Goal: Task Accomplishment & Management: Complete application form

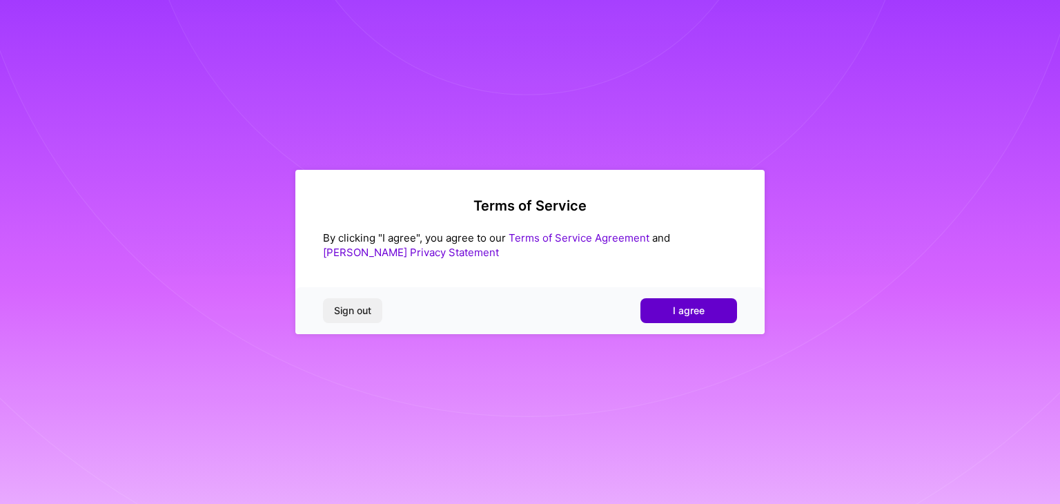
click at [674, 311] on span "I agree" at bounding box center [689, 311] width 32 height 14
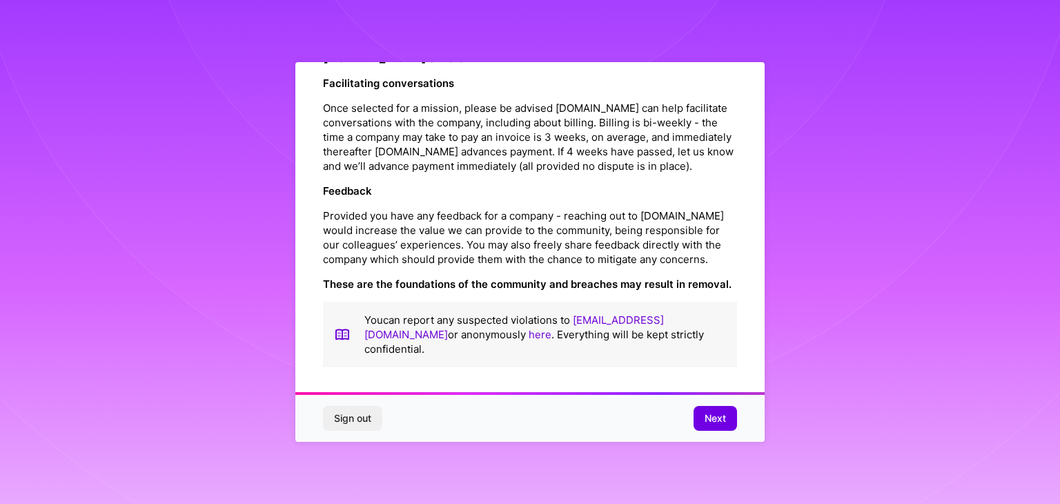
scroll to position [1577, 0]
click at [729, 422] on button "Next" at bounding box center [715, 418] width 43 height 25
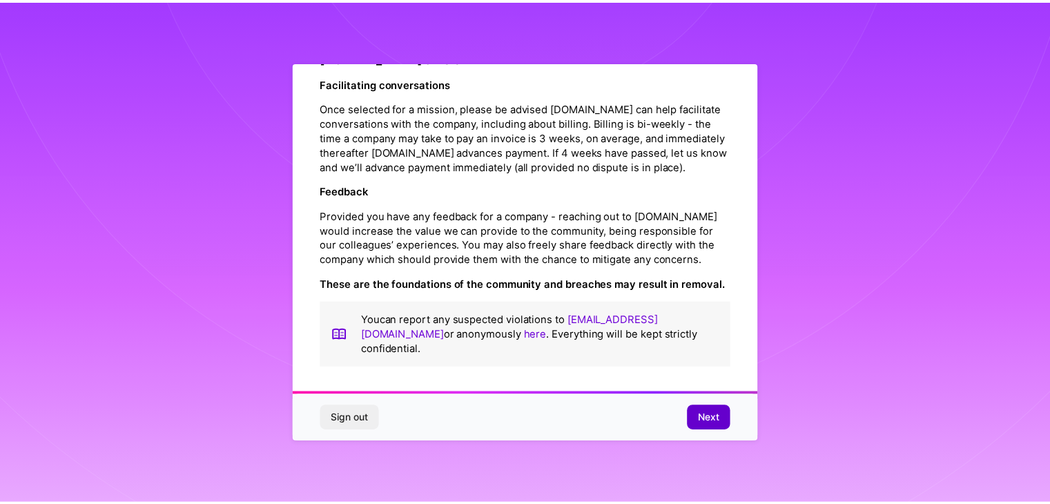
scroll to position [0, 0]
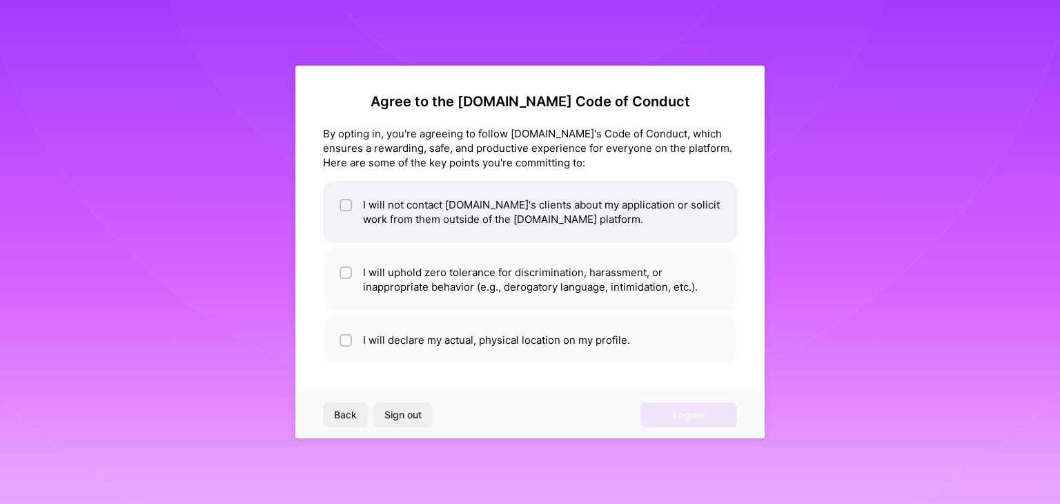
click at [340, 211] on span at bounding box center [346, 211] width 12 height 29
checkbox input "true"
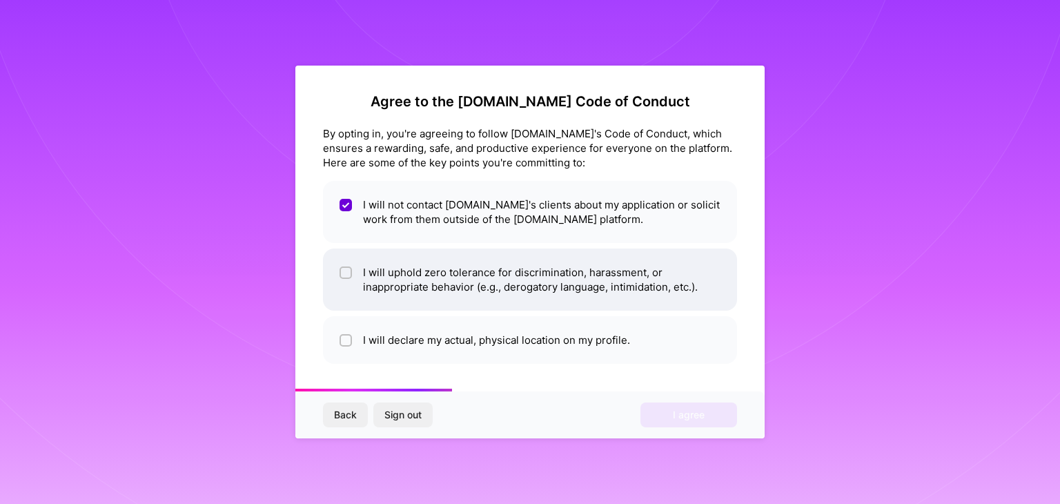
click at [345, 259] on li "I will uphold zero tolerance for discrimination, harassment, or inappropriate b…" at bounding box center [530, 280] width 414 height 62
checkbox input "true"
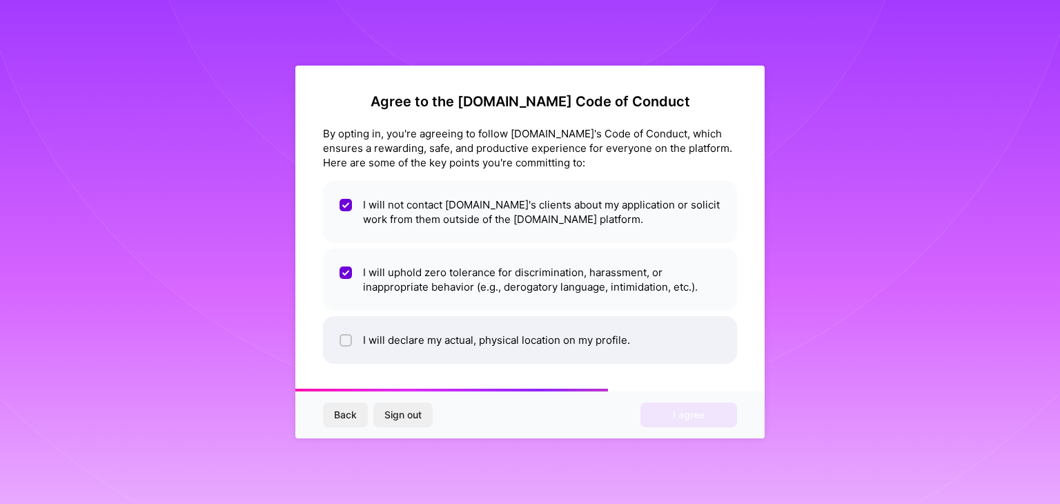
click at [348, 338] on input "checkbox" at bounding box center [347, 341] width 10 height 10
checkbox input "true"
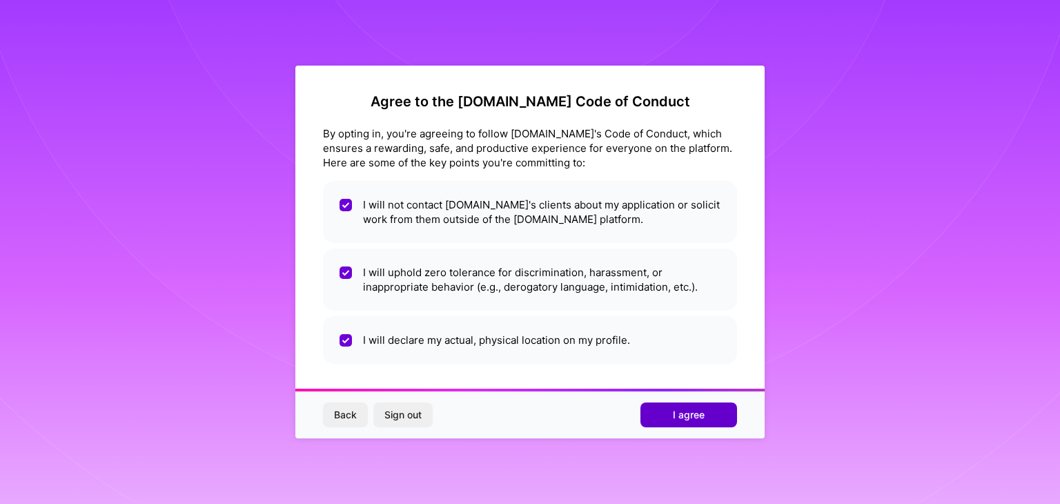
click at [665, 418] on button "I agree" at bounding box center [689, 414] width 97 height 25
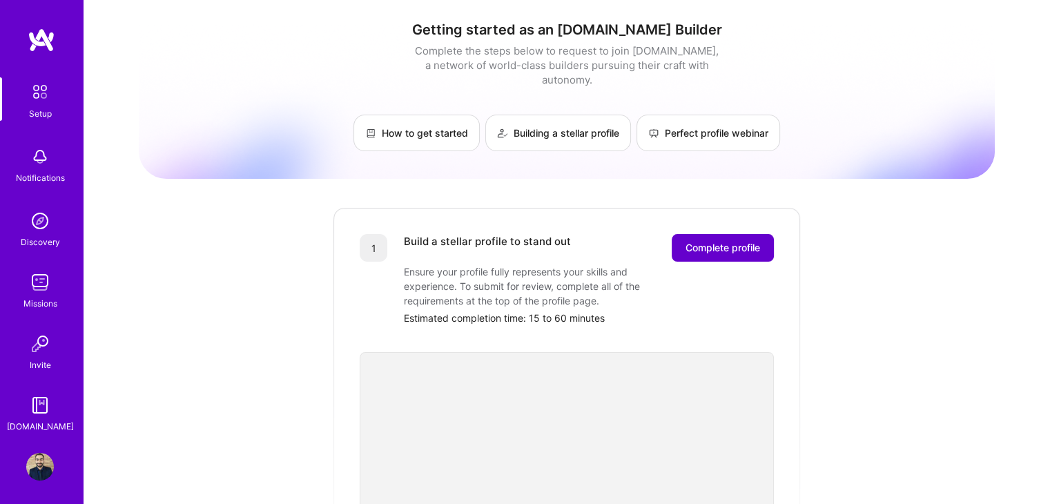
click at [710, 241] on span "Complete profile" at bounding box center [722, 248] width 75 height 14
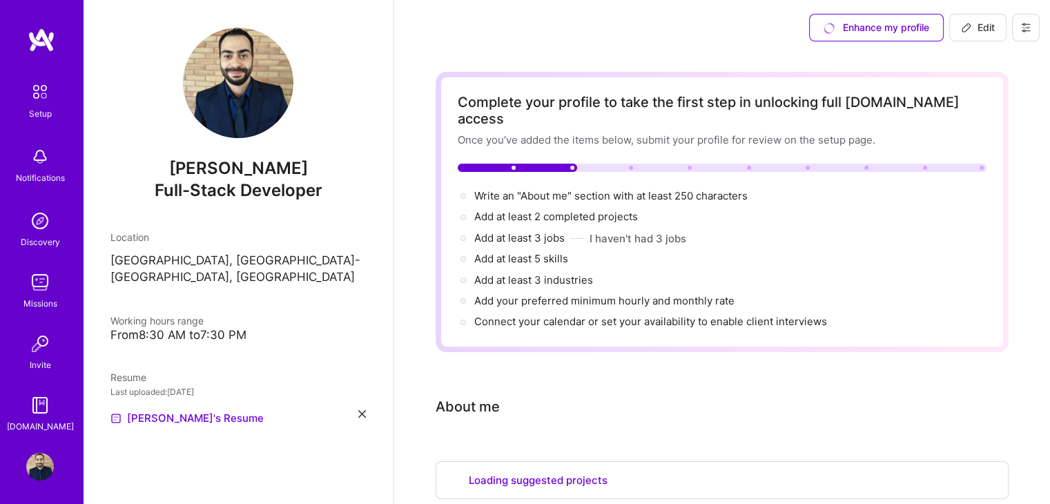
select select "US"
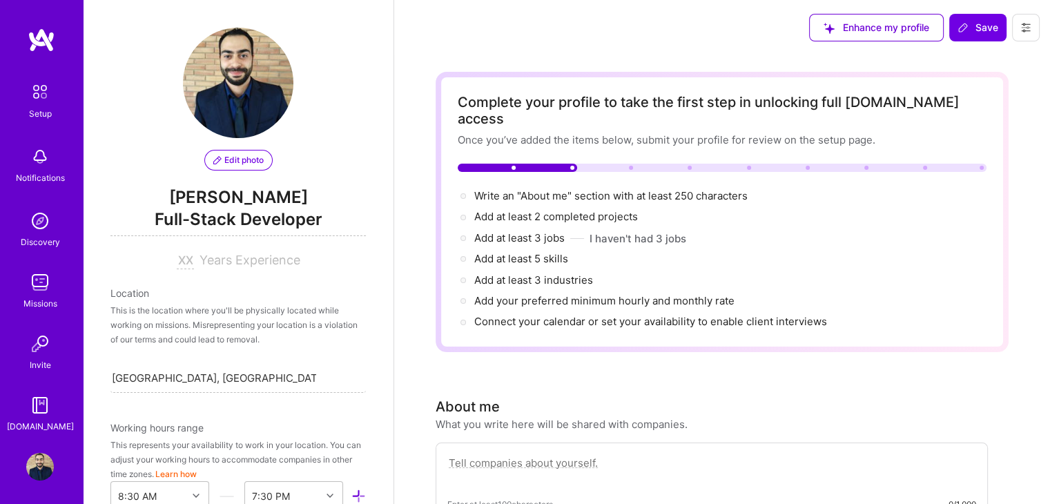
scroll to position [555, 0]
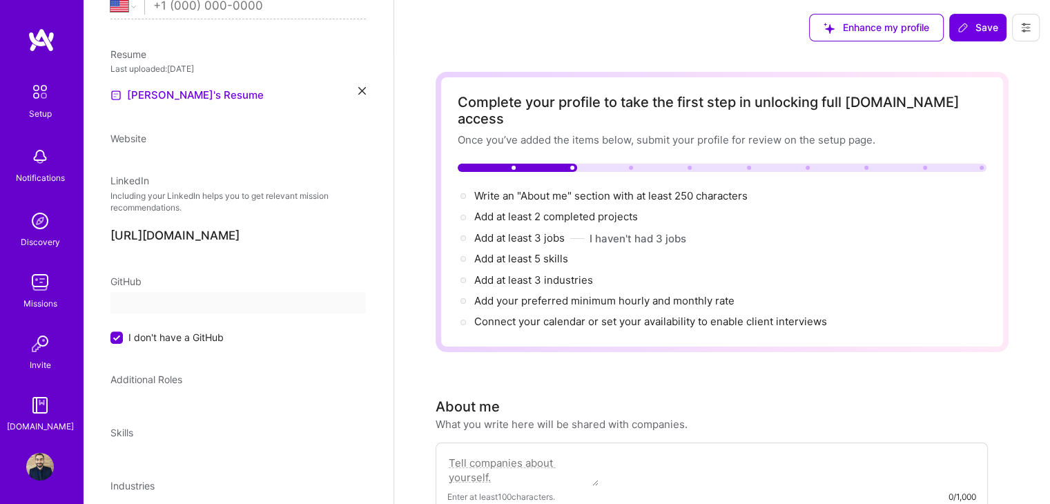
select select "US"
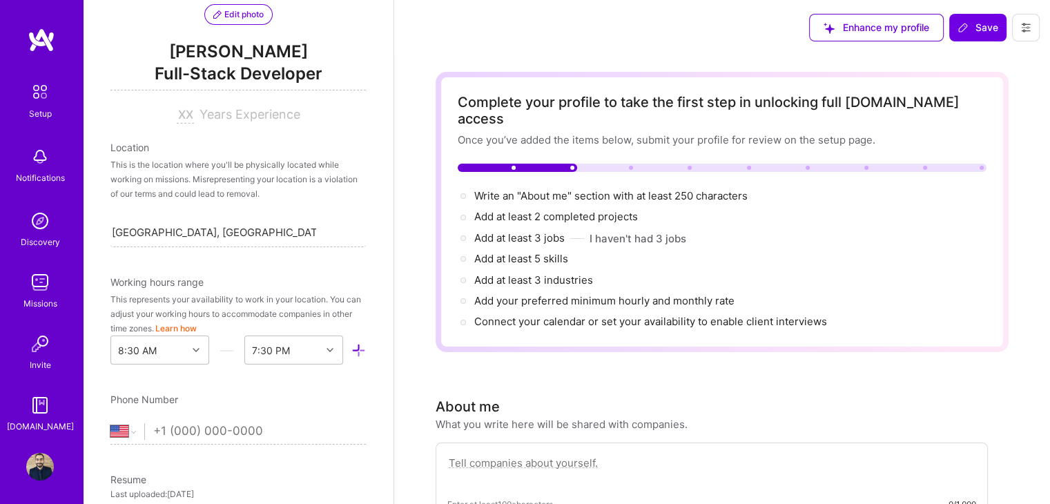
scroll to position [0, 0]
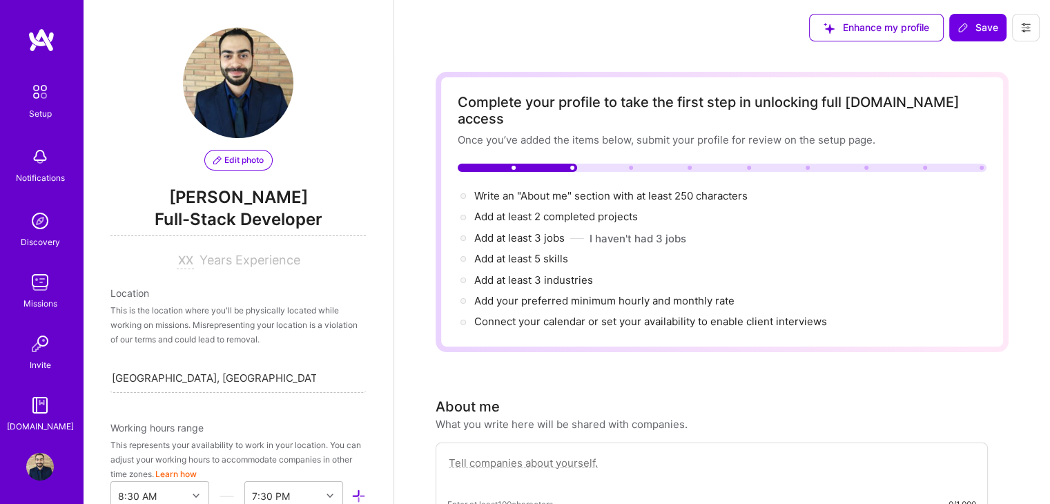
click at [267, 266] on span "Years Experience" at bounding box center [249, 260] width 101 height 14
click at [244, 261] on span "Years Experience" at bounding box center [249, 260] width 101 height 14
click at [211, 261] on span "Years Experience" at bounding box center [249, 260] width 101 height 14
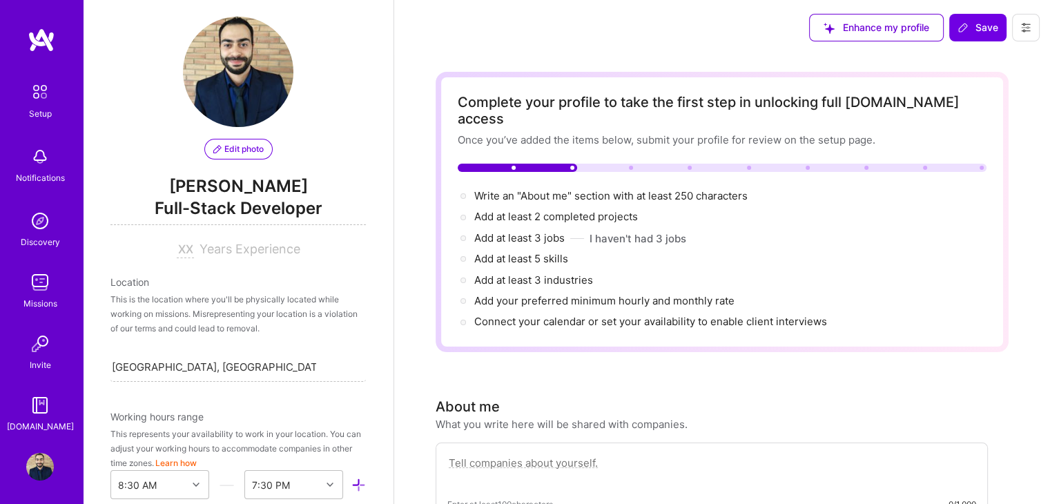
scroll to position [6, 0]
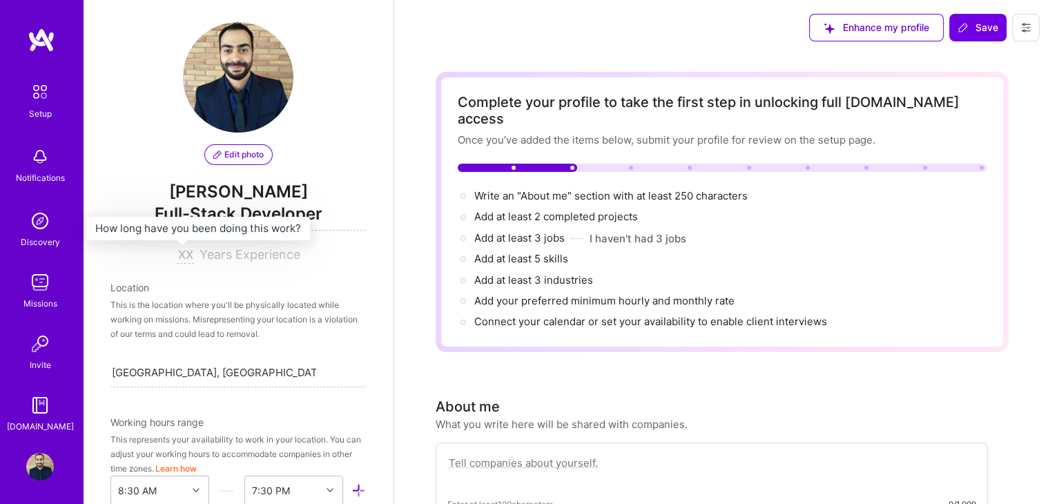
click at [186, 255] on input at bounding box center [185, 255] width 17 height 17
type input "6"
click at [253, 327] on div "This is the location where you'll be physically located while working on missio…" at bounding box center [237, 319] width 255 height 43
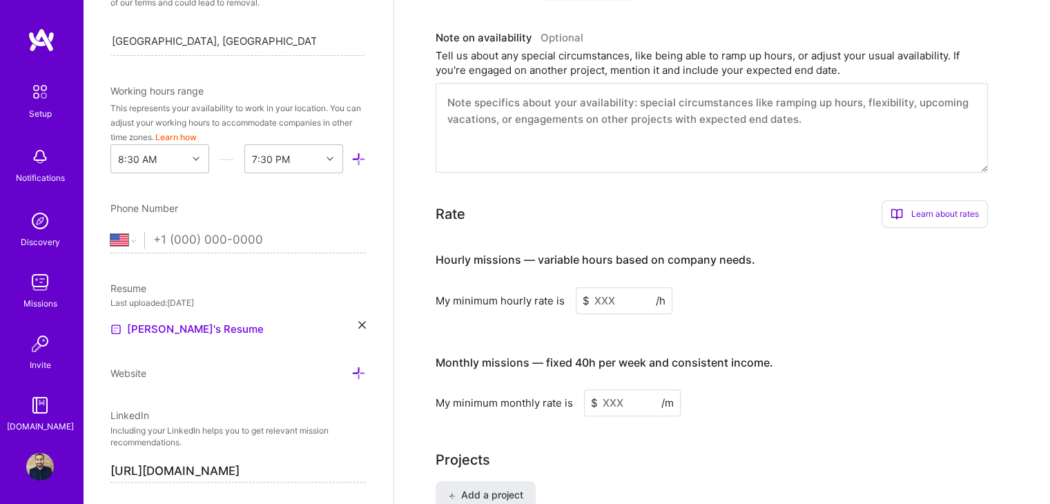
scroll to position [338, 0]
click at [129, 237] on select "[GEOGRAPHIC_DATA] [GEOGRAPHIC_DATA] [GEOGRAPHIC_DATA] [GEOGRAPHIC_DATA] [US_STA…" at bounding box center [127, 239] width 34 height 17
select select "MA"
click at [110, 231] on select "[GEOGRAPHIC_DATA] [GEOGRAPHIC_DATA] [GEOGRAPHIC_DATA] [GEOGRAPHIC_DATA] [US_STA…" at bounding box center [127, 239] width 34 height 17
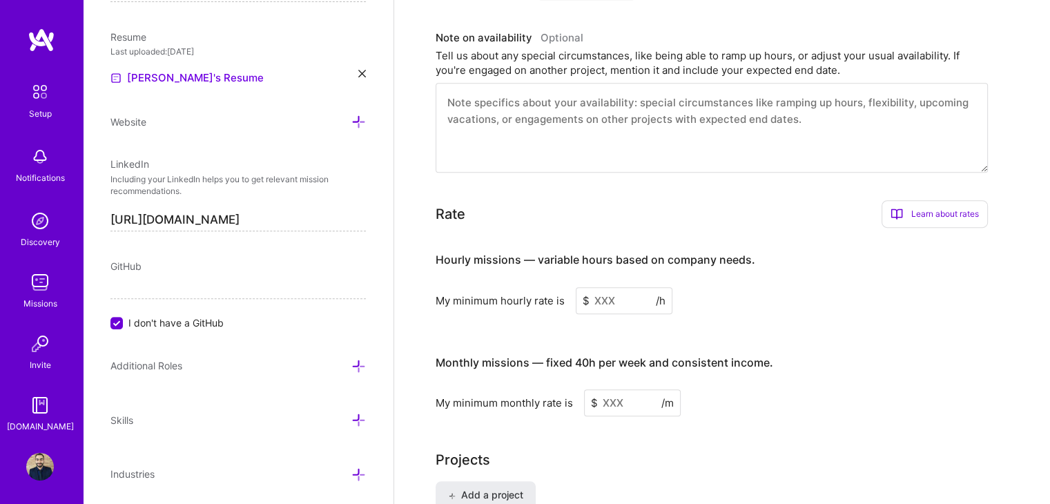
scroll to position [630, 0]
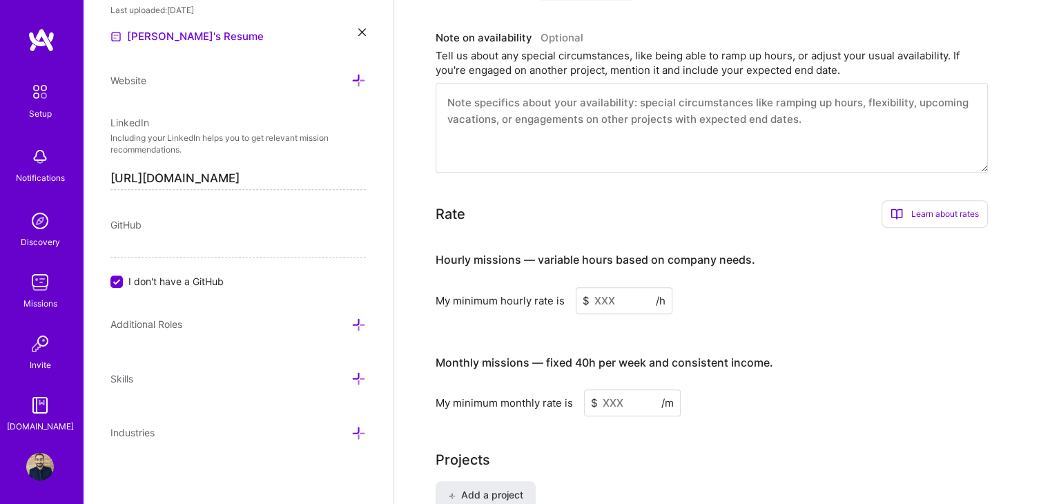
type input "[PHONE_NUMBER]"
click at [602, 287] on input at bounding box center [624, 300] width 97 height 27
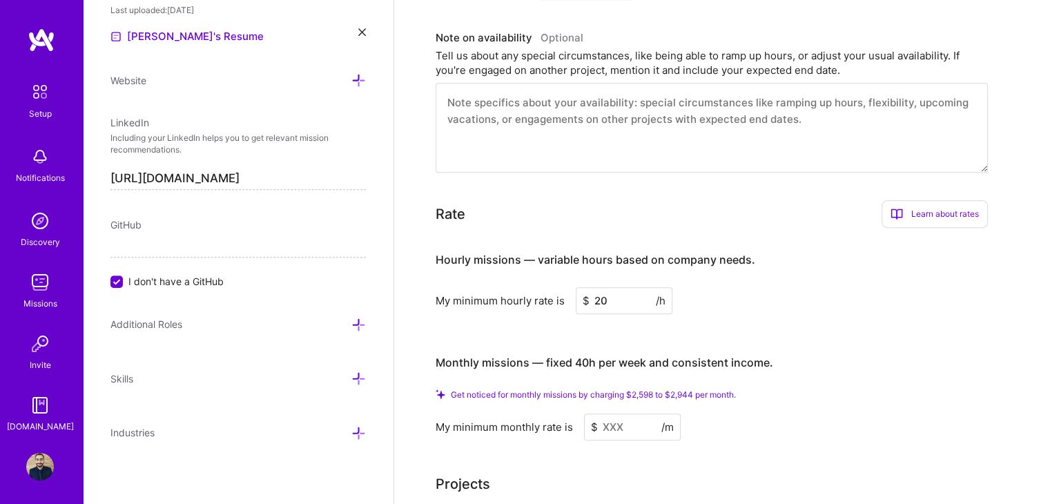
type input "20"
click at [627, 413] on input at bounding box center [632, 426] width 97 height 27
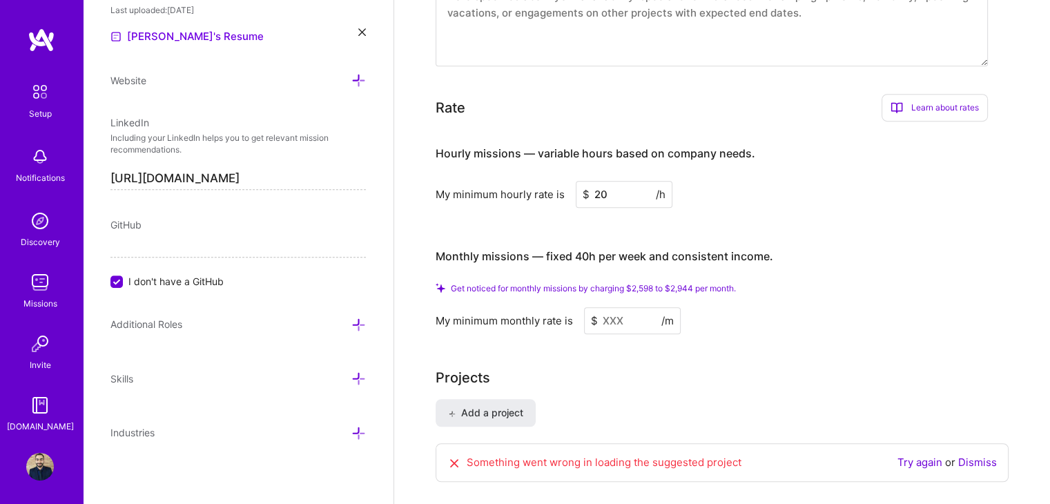
scroll to position [764, 0]
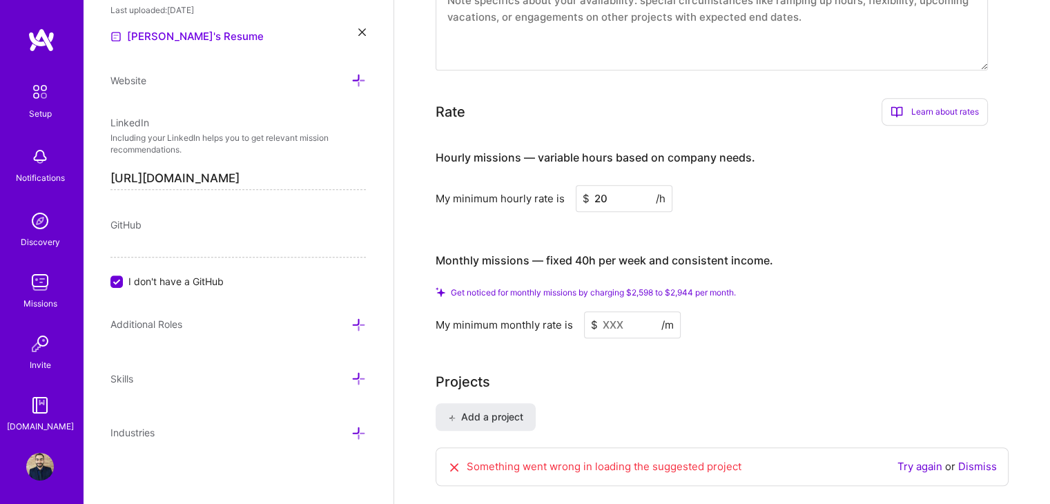
click at [621, 311] on input at bounding box center [632, 324] width 97 height 27
type input "6"
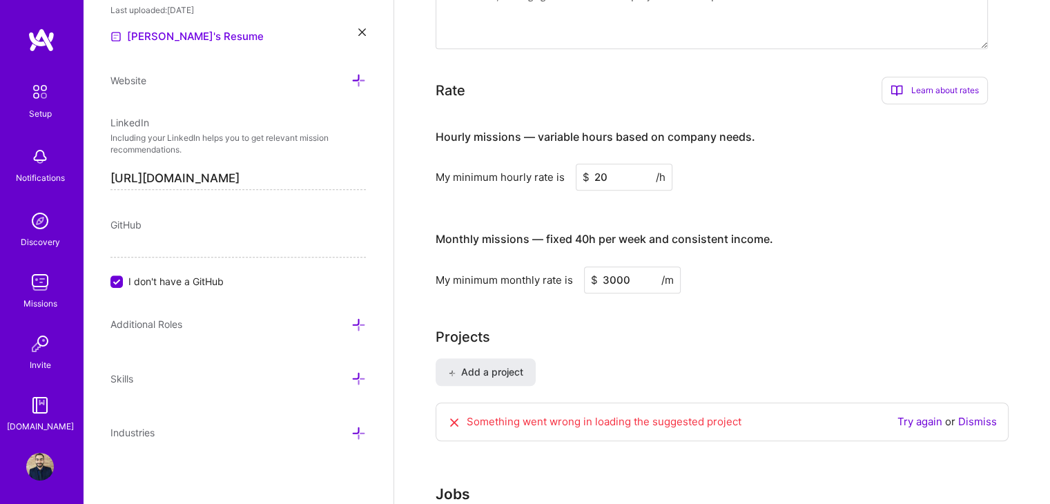
type input "3000"
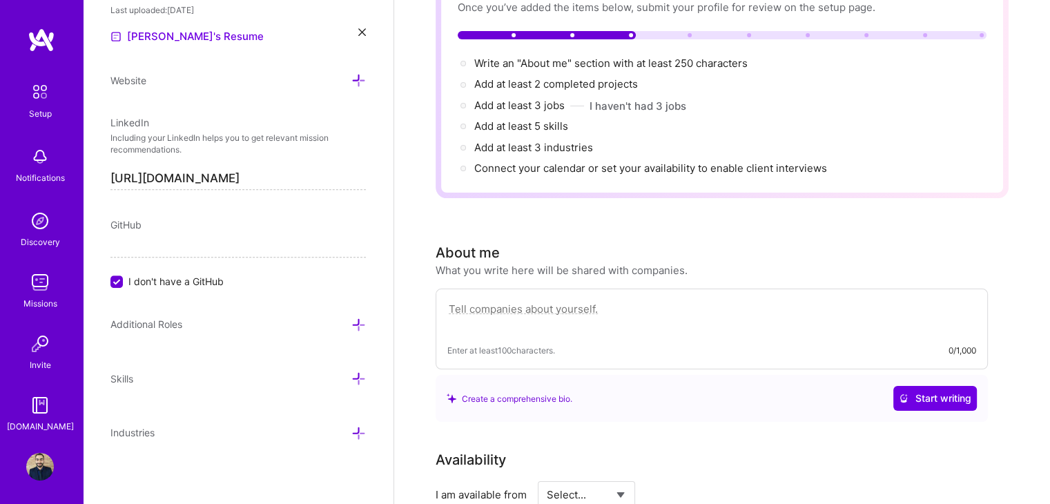
scroll to position [0, 0]
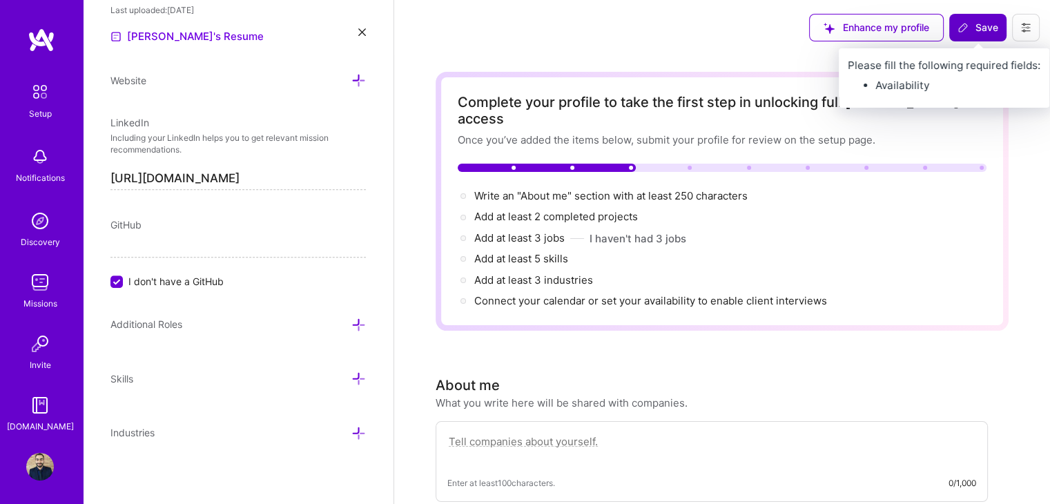
click at [973, 37] on button "Save" at bounding box center [977, 28] width 57 height 28
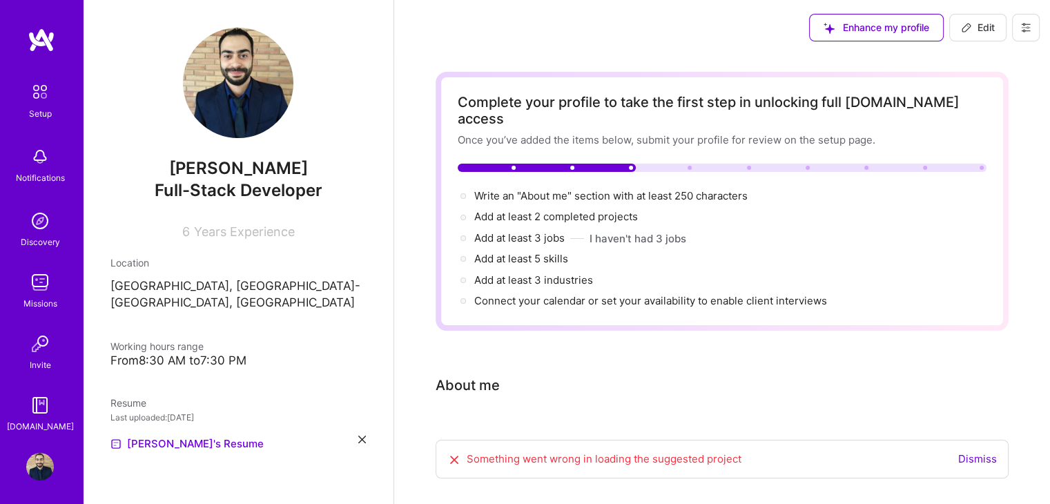
scroll to position [31, 0]
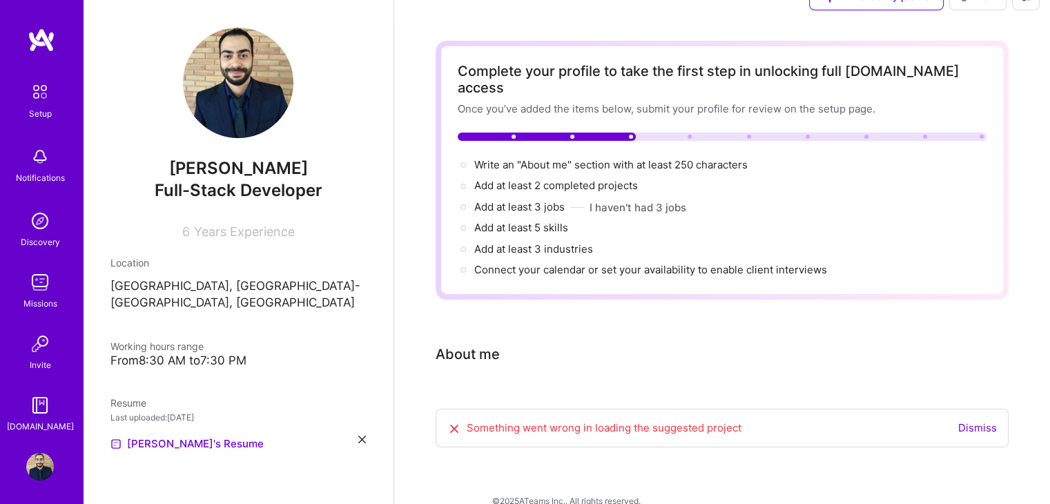
click at [208, 353] on div "From 8:30 AM to 7:30 PM" at bounding box center [237, 360] width 255 height 14
click at [607, 158] on span "Write an "About me" section with at least 250 characters →" at bounding box center [618, 164] width 289 height 13
select select "US"
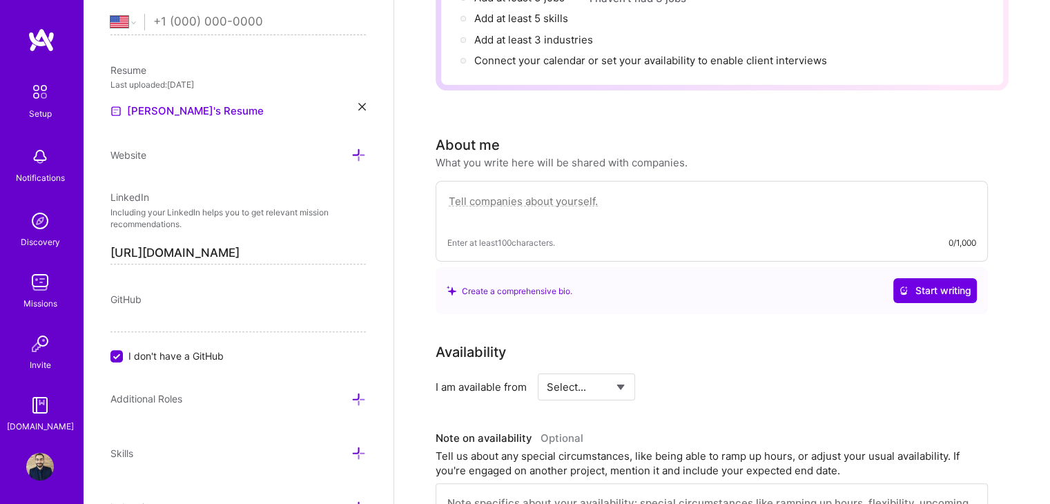
scroll to position [355, 0]
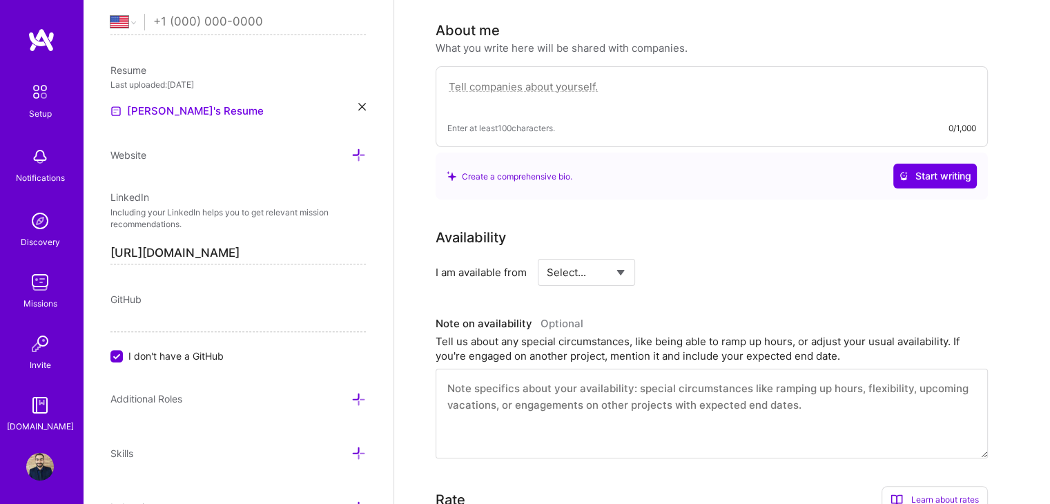
paste textarea "I’m looking for a remote, part-time Java development role where I can apply my …"
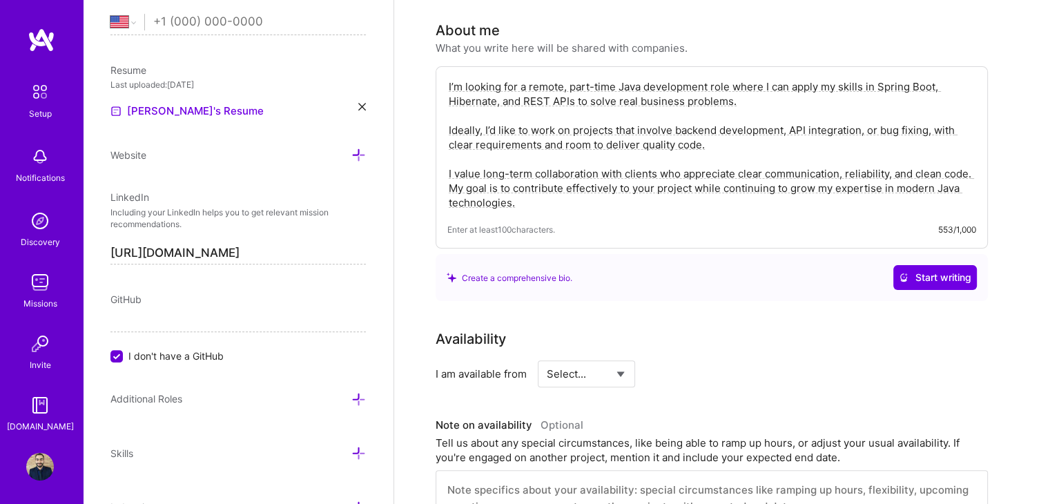
click at [640, 78] on textarea "I’m looking for a remote, part-time Java development role where I can apply my …" at bounding box center [711, 144] width 529 height 133
click at [463, 81] on textarea "I’m looking for a remote, part-time Java or PHP development role where I can ap…" at bounding box center [711, 144] width 529 height 133
click at [910, 271] on span "Start writing" at bounding box center [935, 278] width 72 height 14
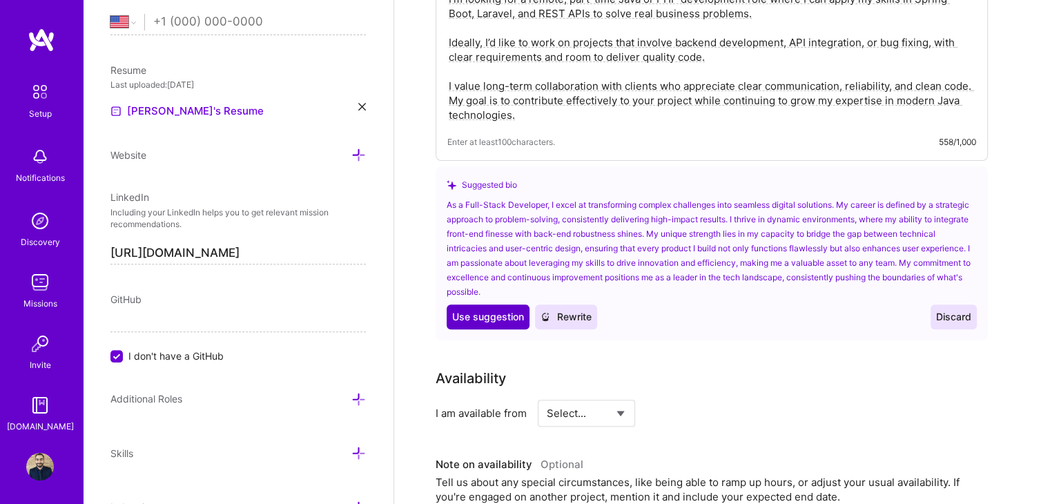
scroll to position [447, 0]
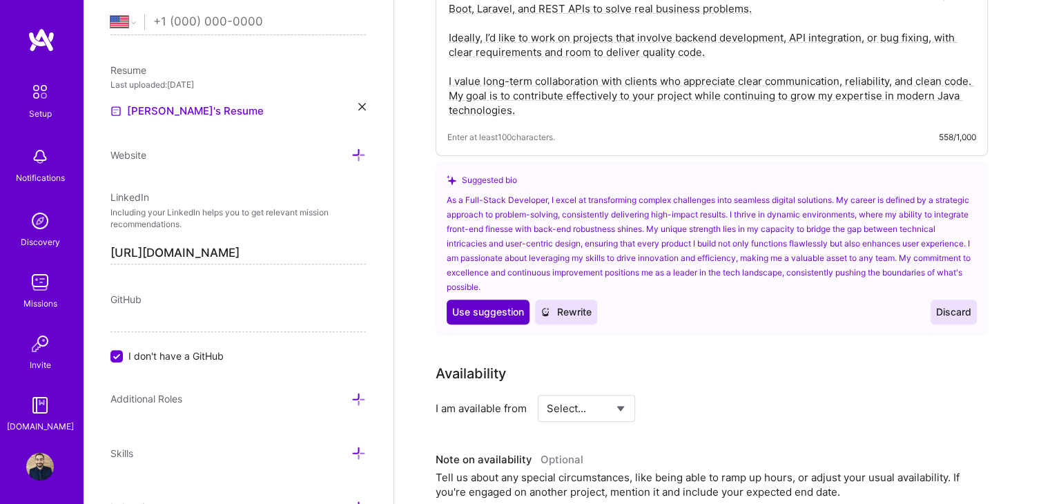
click at [483, 305] on span "Use suggestion" at bounding box center [488, 312] width 72 height 14
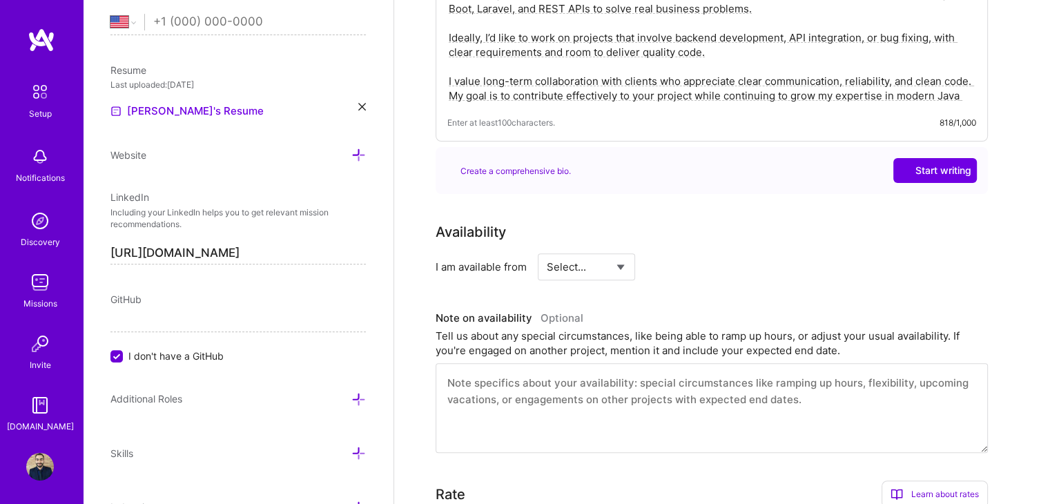
type textarea "As a Full-Stack Developer, I excel at transforming complex challenges into seam…"
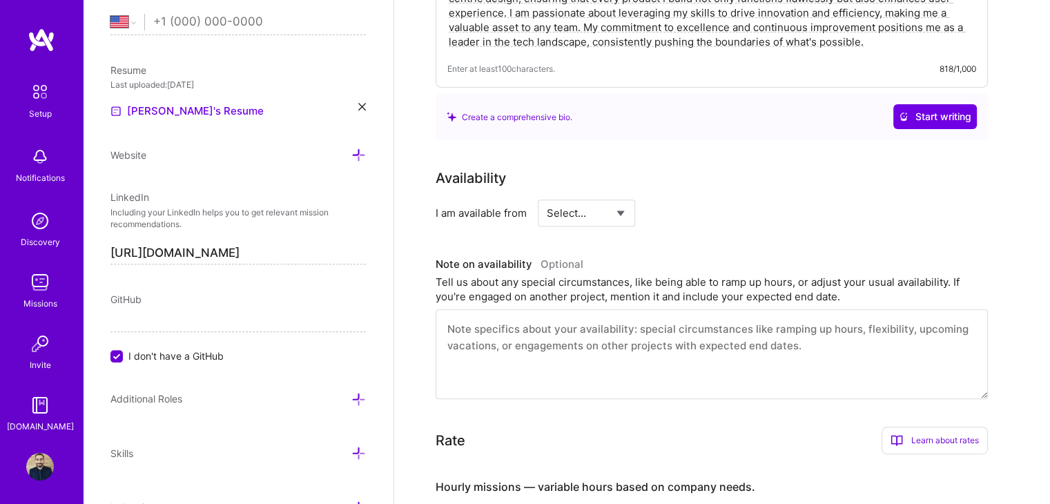
scroll to position [503, 0]
click at [605, 194] on select "Select... Right Now Future Date Not Available" at bounding box center [586, 211] width 79 height 35
select select "Right Now"
click at [547, 194] on select "Select... Right Now Future Date Not Available" at bounding box center [586, 211] width 79 height 35
click at [687, 198] on input at bounding box center [712, 211] width 83 height 27
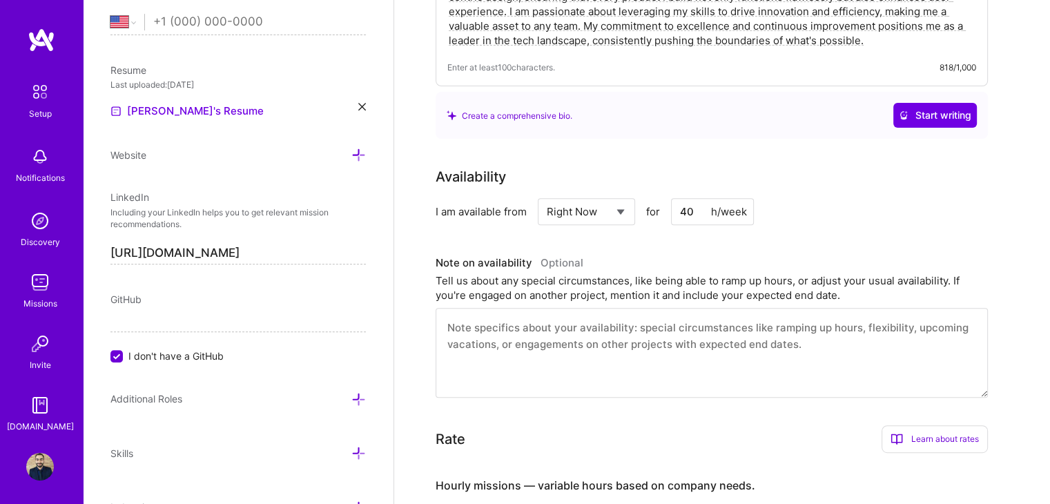
type input "4"
click at [700, 204] on input "30" at bounding box center [712, 211] width 83 height 27
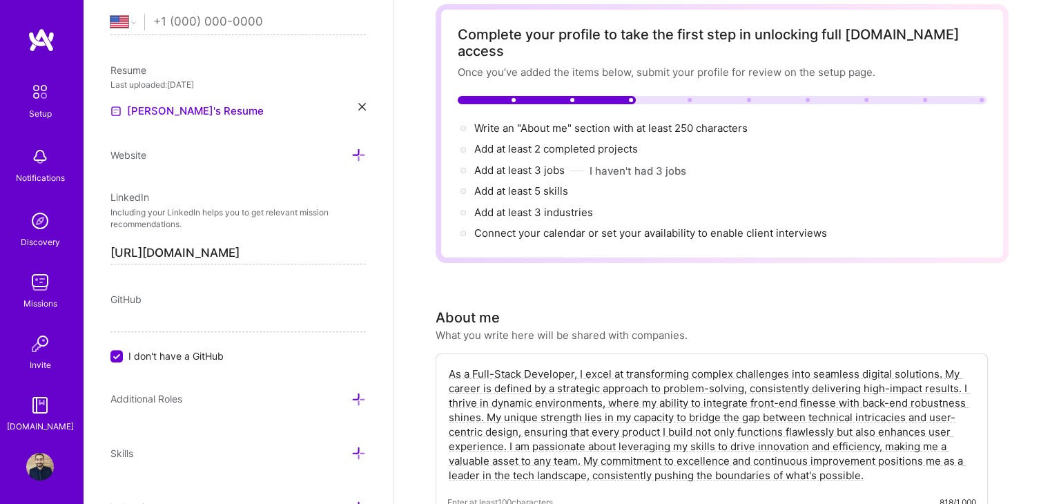
scroll to position [0, 0]
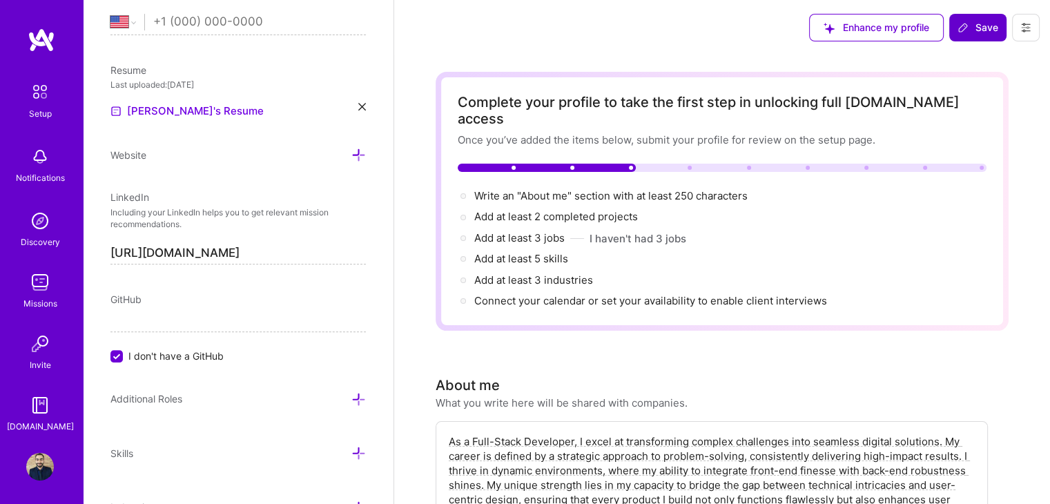
type input "30"
click at [966, 27] on icon at bounding box center [963, 27] width 8 height 8
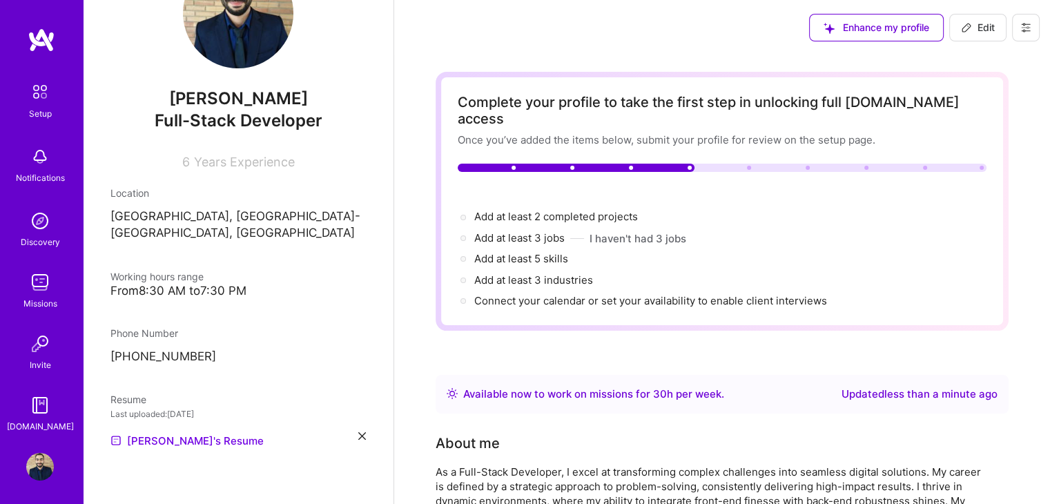
scroll to position [55, 0]
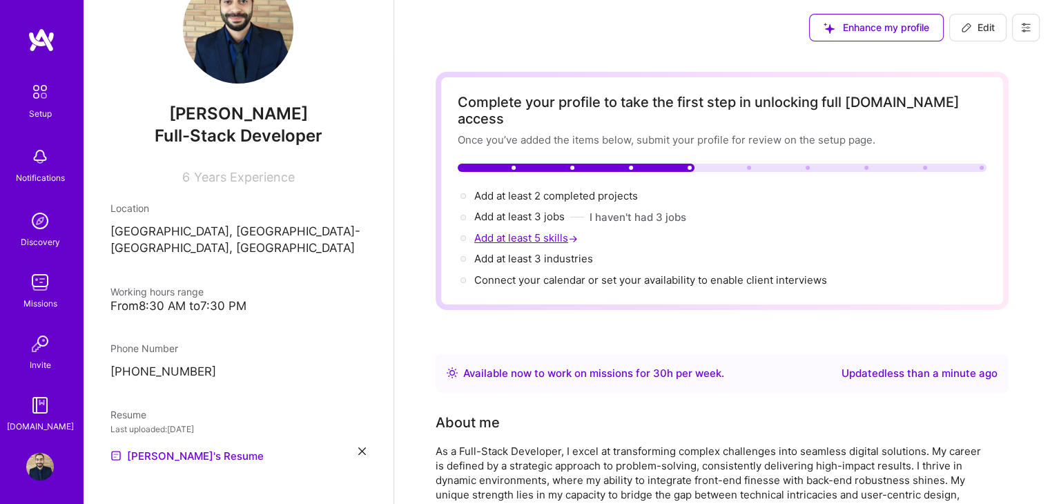
click at [511, 231] on span "Add at least 5 skills →" at bounding box center [527, 237] width 106 height 13
select select "Right Now"
select select "MA"
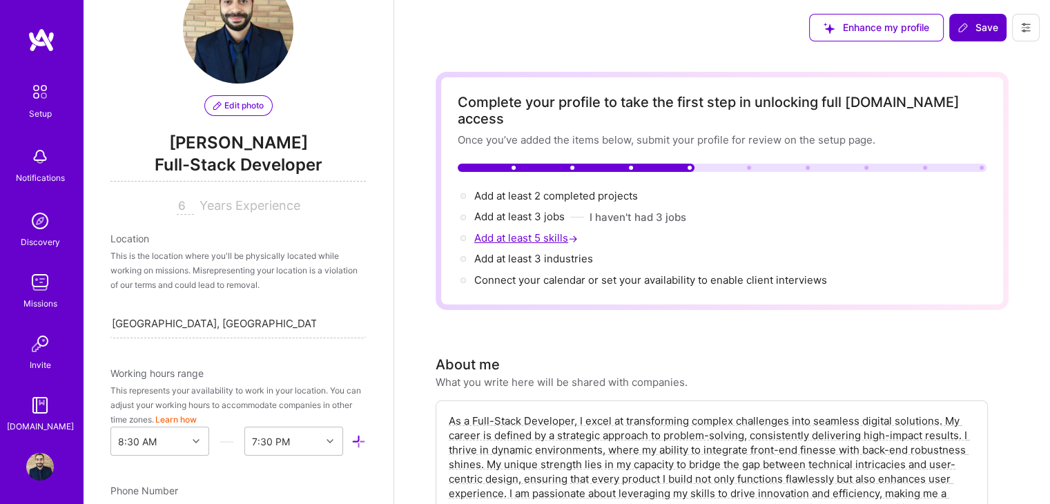
scroll to position [630, 0]
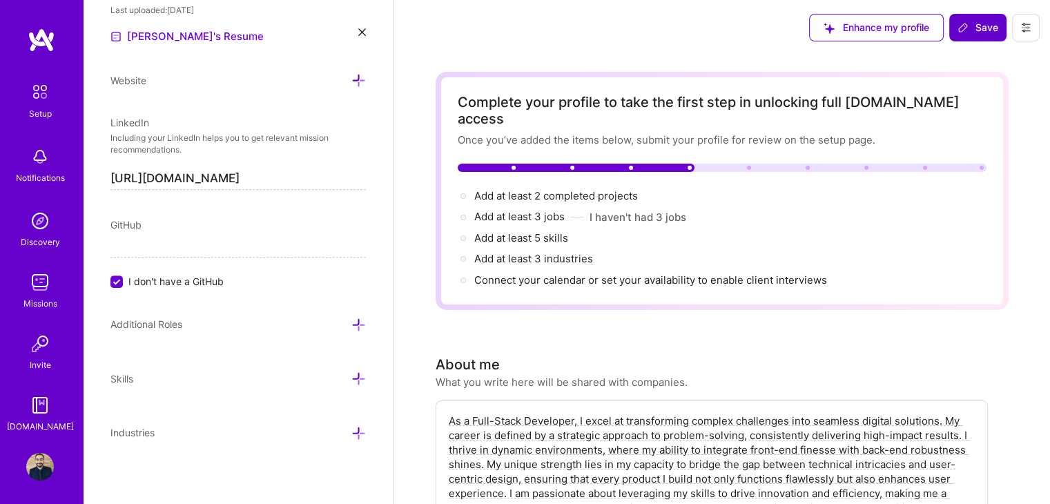
click at [112, 376] on span "Skills" at bounding box center [121, 379] width 23 height 12
click at [353, 376] on icon at bounding box center [358, 378] width 14 height 14
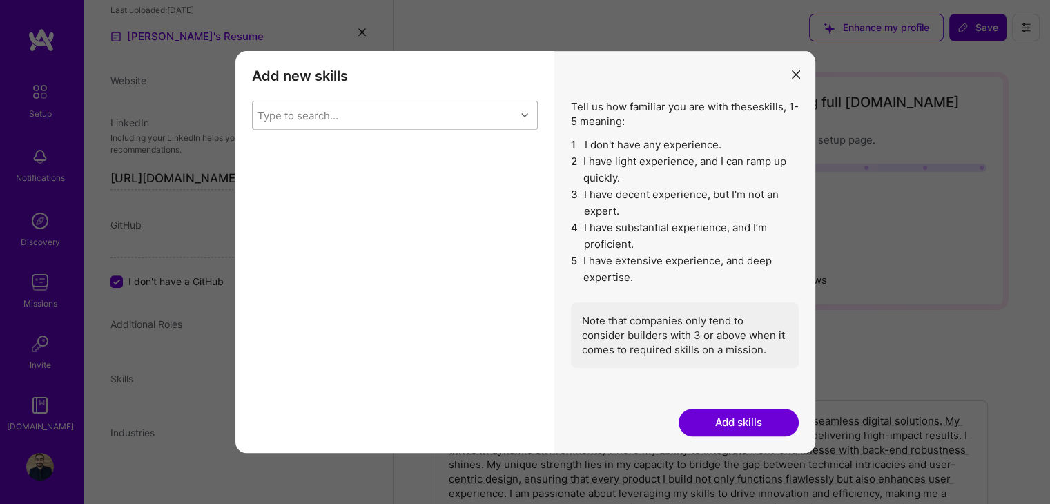
click at [389, 116] on div "Type to search..." at bounding box center [384, 115] width 263 height 28
type input "java"
click at [289, 158] on div "Java" at bounding box center [395, 151] width 286 height 26
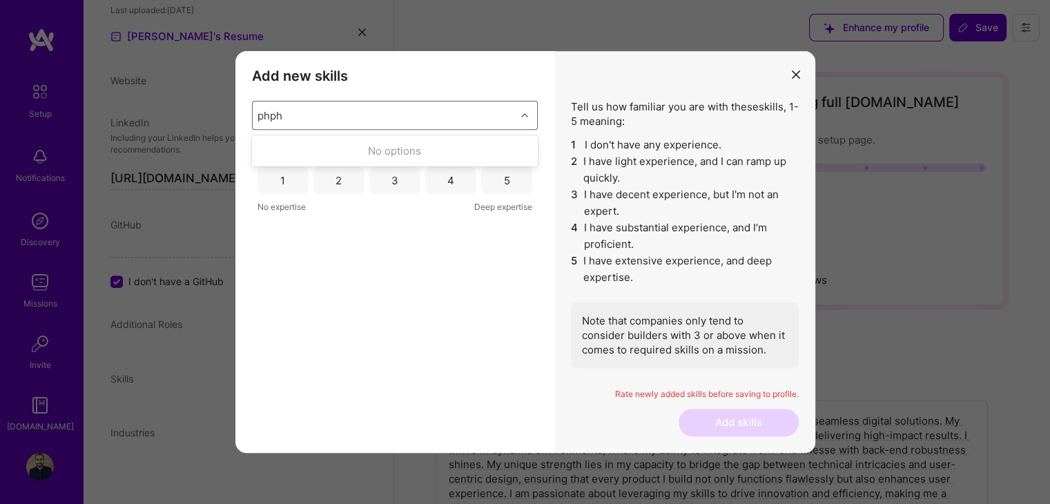
type input "php"
click at [265, 150] on input "modal" at bounding box center [268, 152] width 10 height 10
checkbox input "false"
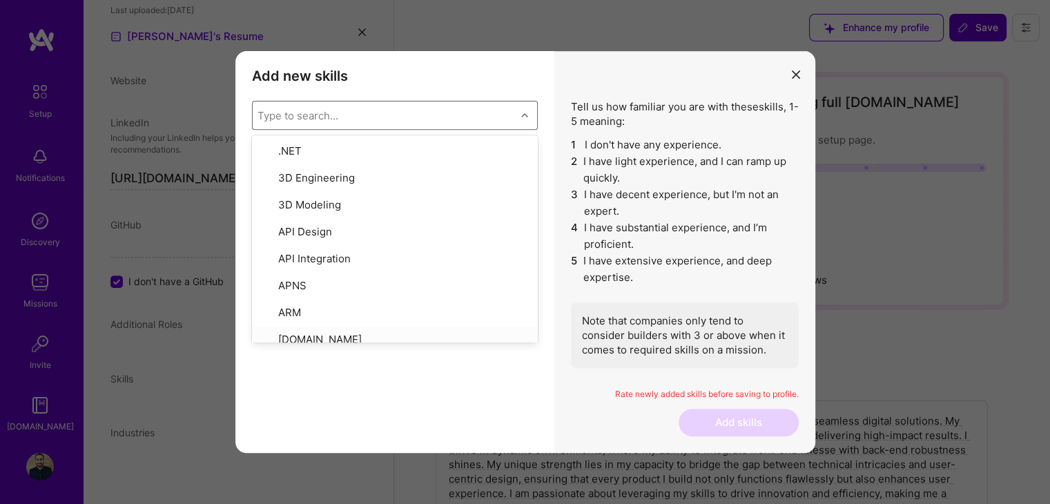
click at [362, 356] on div "PHP 1 2 3 4 5 No expertise Deep expertise Java 1 2 3 4 5 No expertise Deep expe…" at bounding box center [395, 259] width 286 height 227
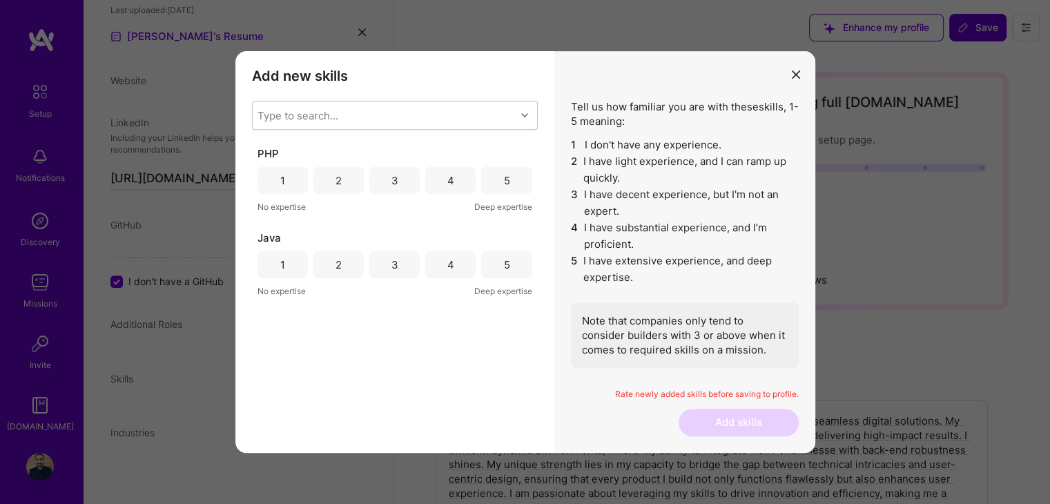
click at [349, 175] on div "2" at bounding box center [338, 180] width 50 height 28
click at [348, 177] on div "2" at bounding box center [338, 180] width 50 height 28
click at [507, 260] on div "5" at bounding box center [506, 264] width 6 height 14
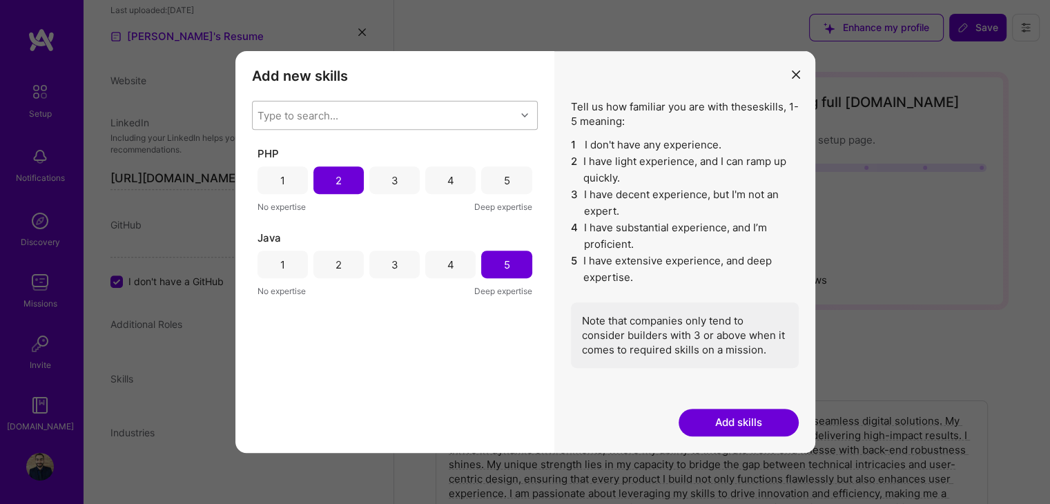
click at [331, 113] on div "Type to search..." at bounding box center [297, 115] width 81 height 14
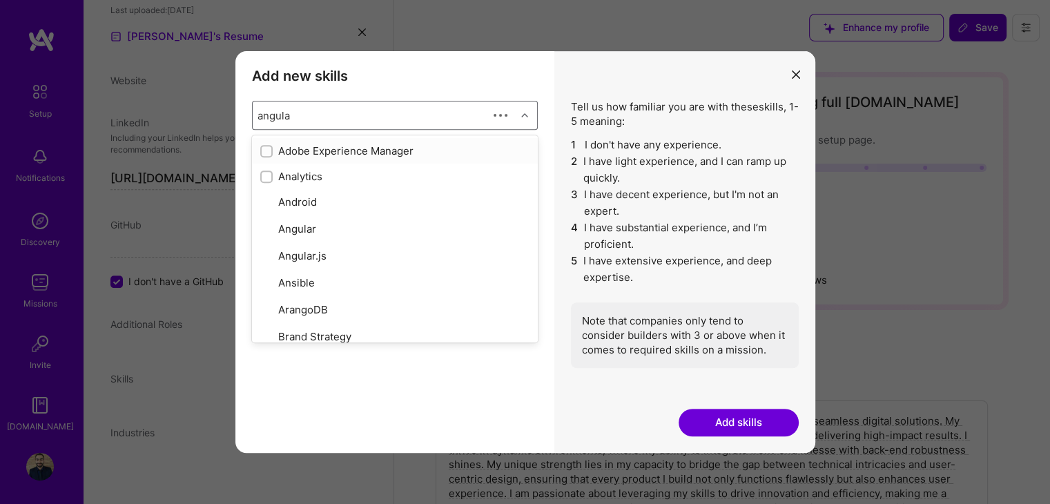
type input "angular"
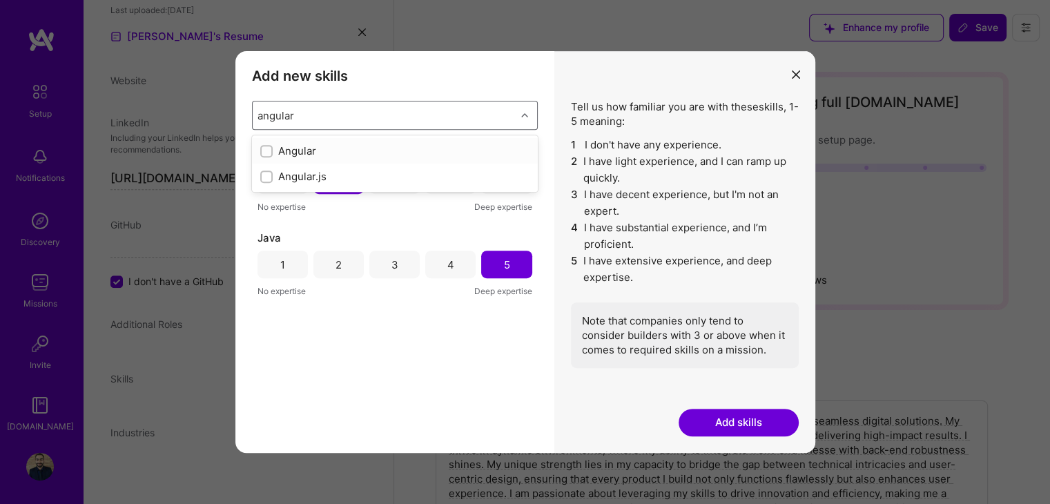
click at [313, 144] on div "Angular" at bounding box center [394, 151] width 269 height 14
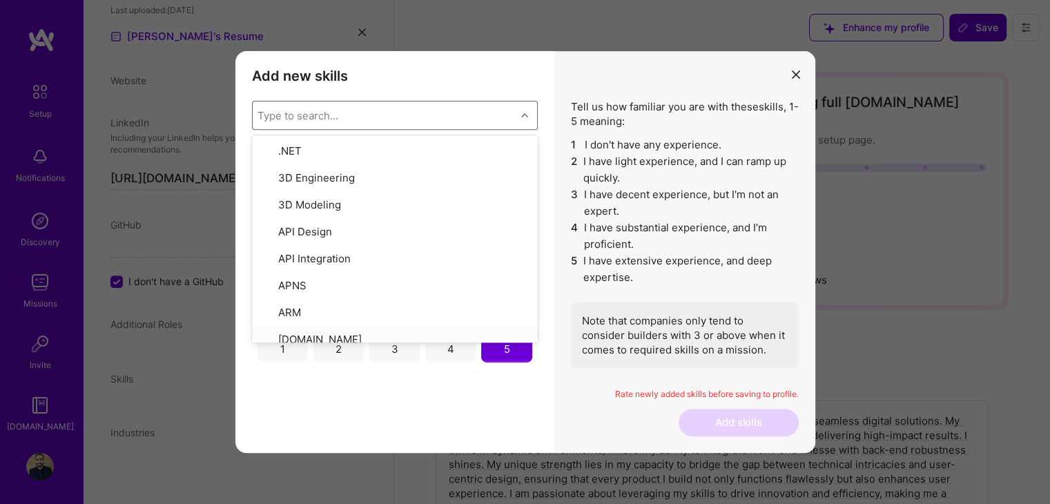
click at [422, 408] on div "Add new skills Tell us how familiar you are with given skills, using between 1 …" at bounding box center [394, 252] width 319 height 402
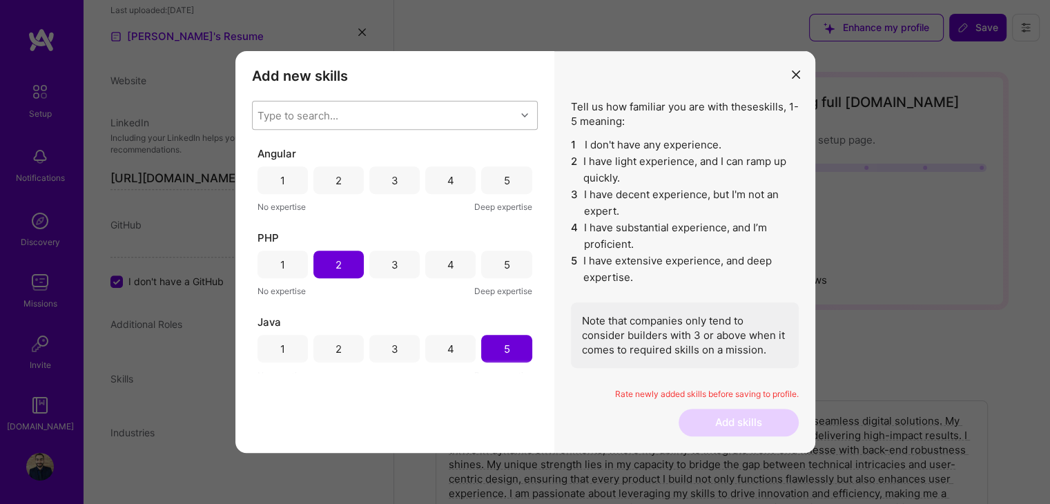
click at [496, 174] on div "5" at bounding box center [506, 180] width 50 height 28
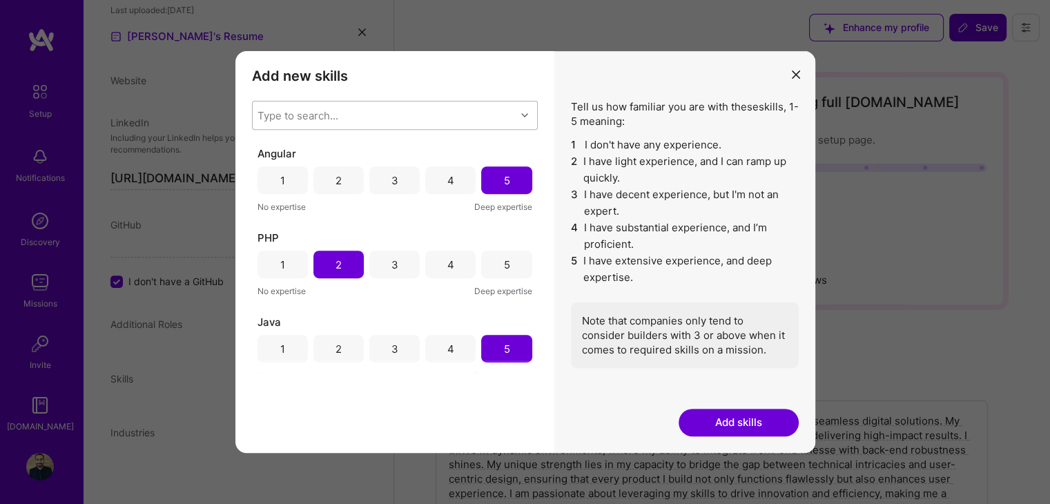
click at [406, 121] on div "Type to search..." at bounding box center [384, 115] width 263 height 28
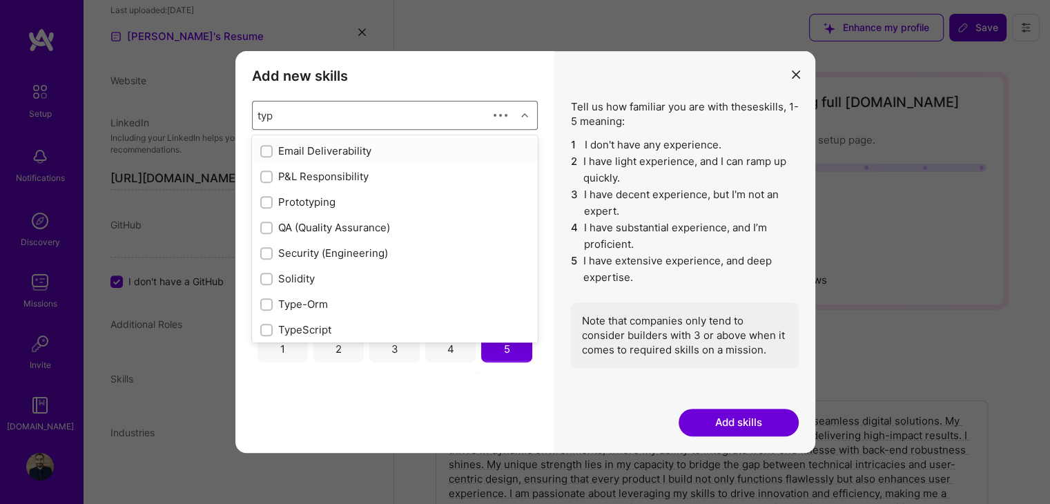
type input "type"
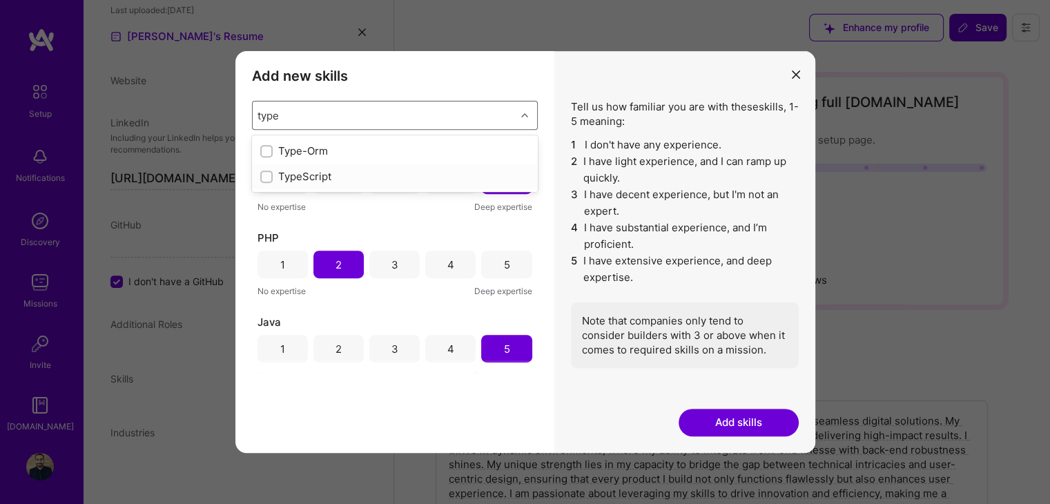
click at [328, 172] on div "TypeScript" at bounding box center [394, 176] width 269 height 14
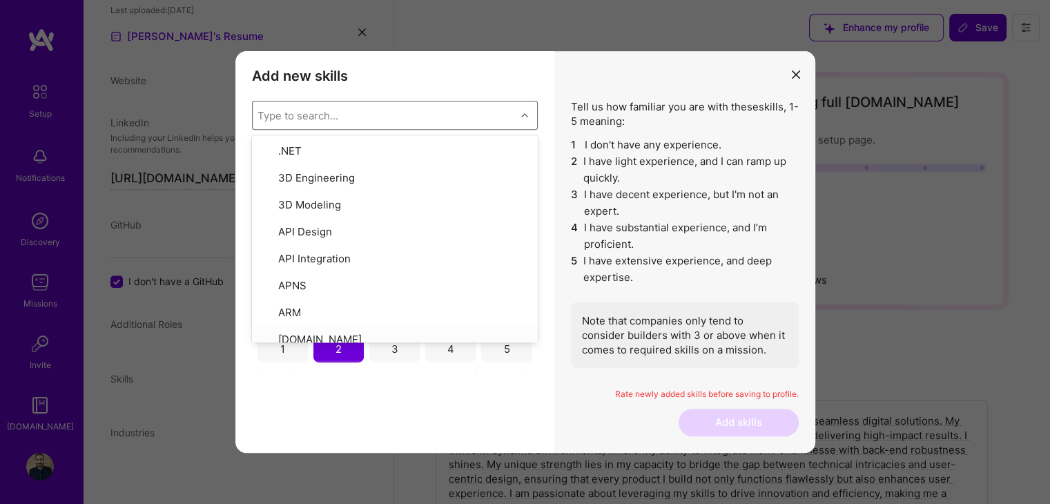
click at [389, 404] on div "Add new skills Tell us how familiar you are with given skills, using between 1 …" at bounding box center [394, 252] width 319 height 402
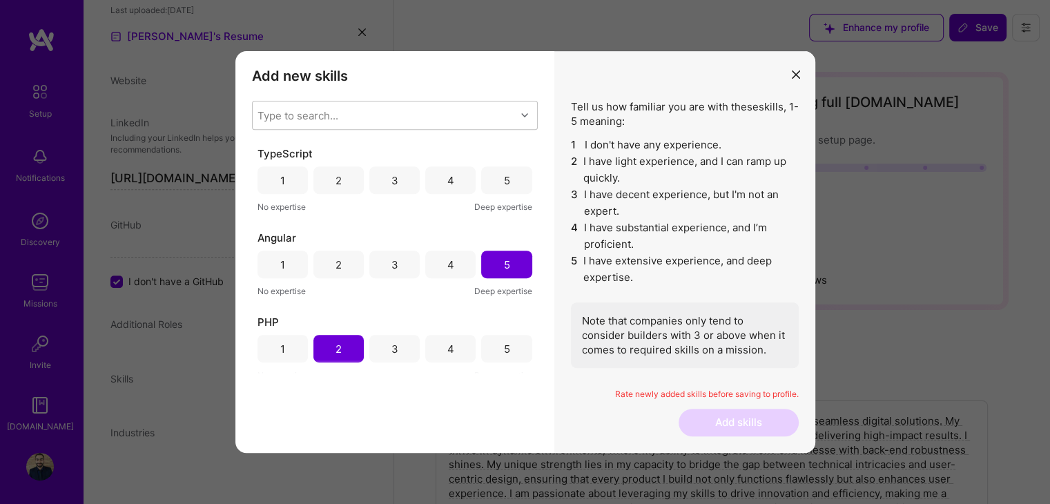
click at [387, 175] on div "3" at bounding box center [394, 180] width 50 height 28
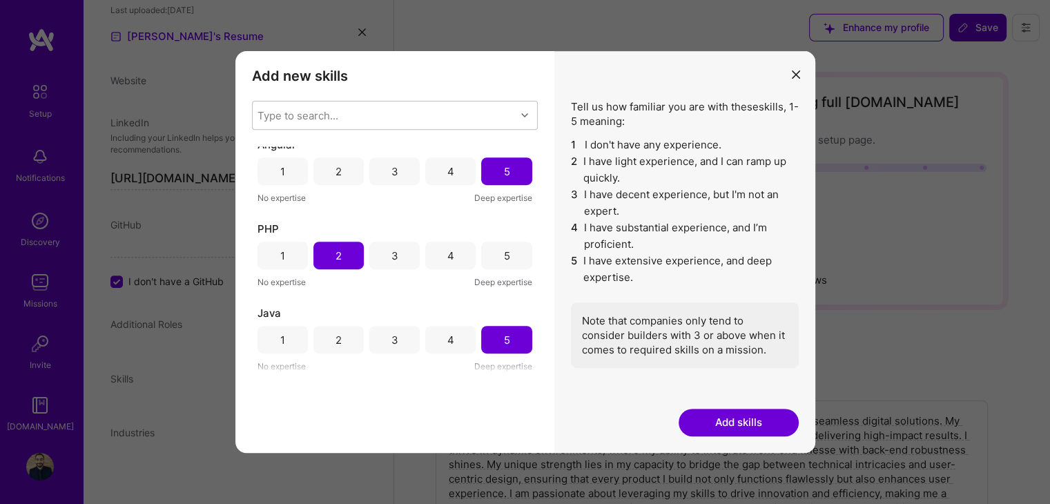
scroll to position [0, 0]
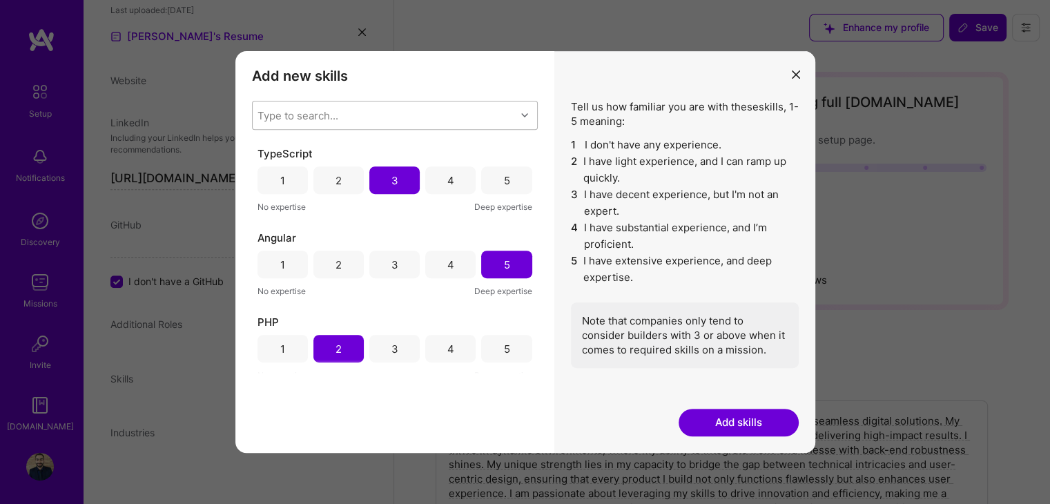
click at [391, 119] on div "Type to search..." at bounding box center [384, 115] width 263 height 28
type input "sql"
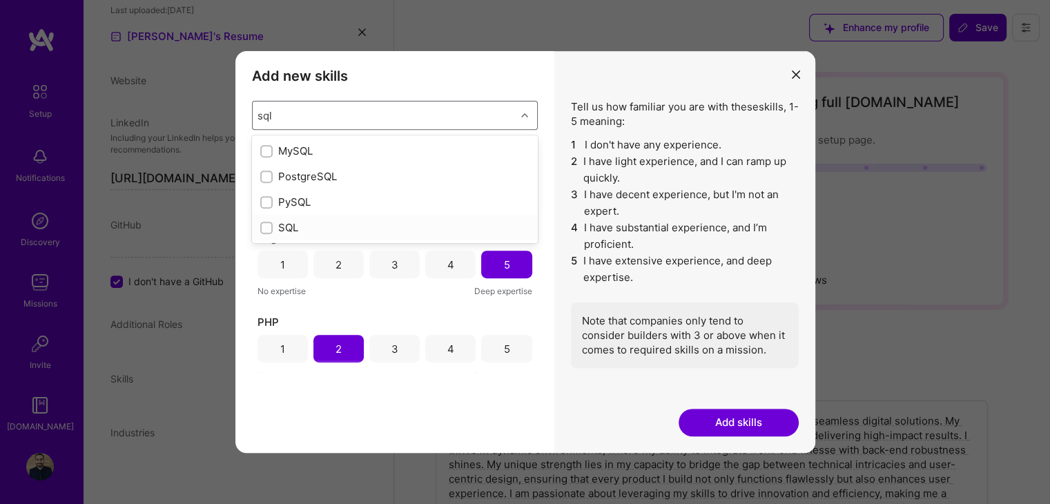
click at [267, 231] on input "modal" at bounding box center [268, 229] width 10 height 10
checkbox input "false"
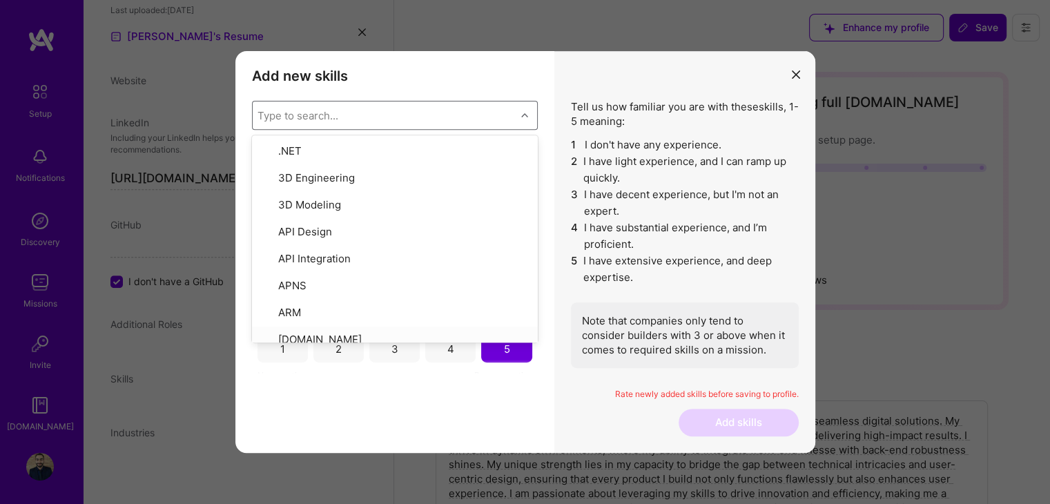
click at [364, 401] on div "Add new skills Tell us how familiar you are with given skills, using between 1 …" at bounding box center [394, 252] width 319 height 402
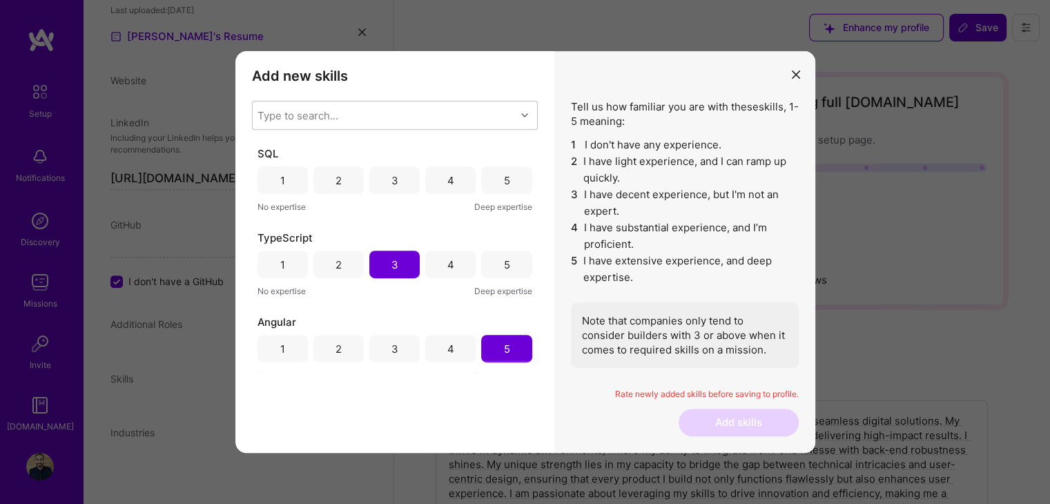
click at [505, 182] on div "5" at bounding box center [506, 180] width 50 height 28
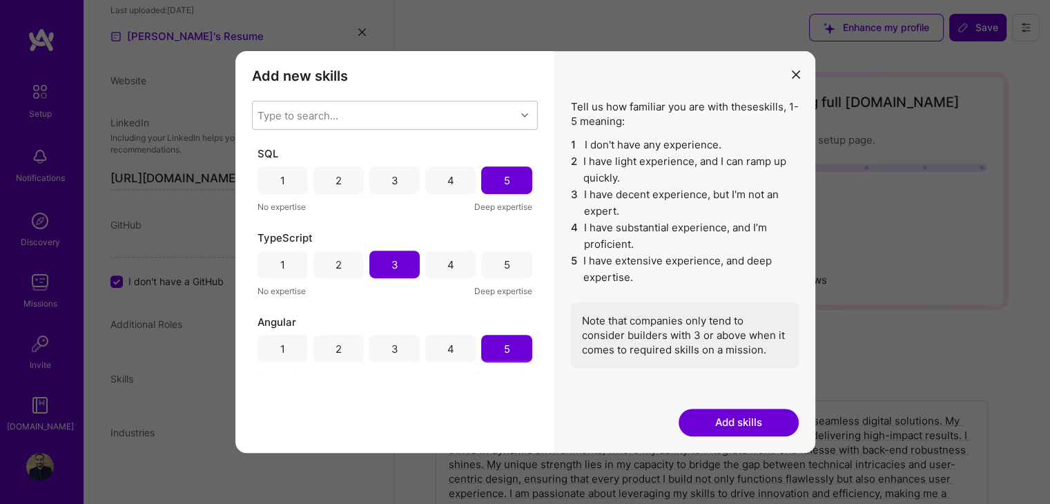
click at [753, 428] on button "Add skills" at bounding box center [739, 423] width 120 height 28
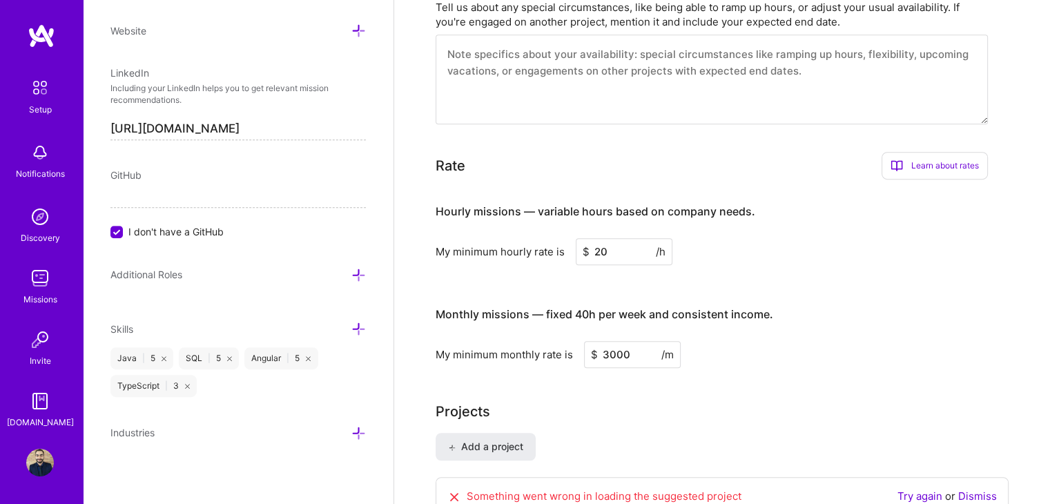
scroll to position [897, 0]
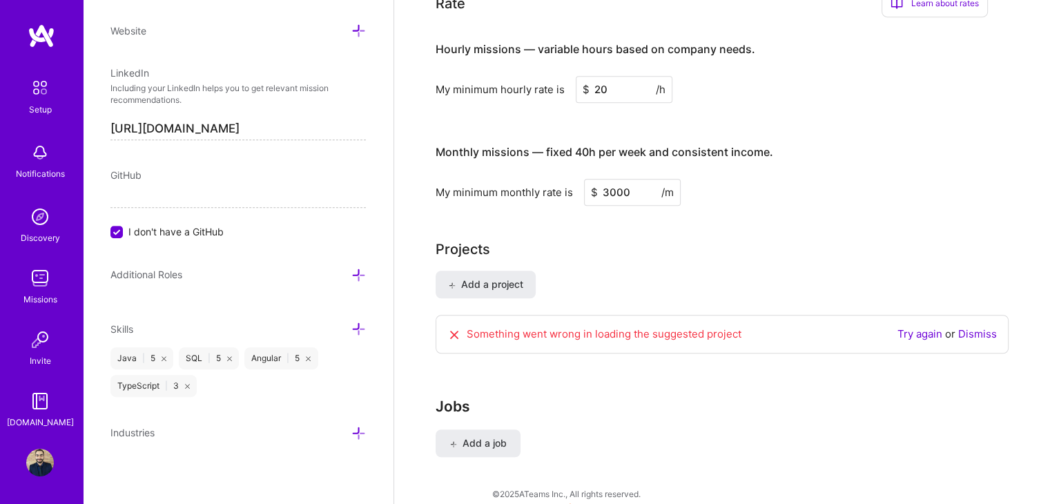
click at [353, 434] on icon at bounding box center [358, 433] width 14 height 14
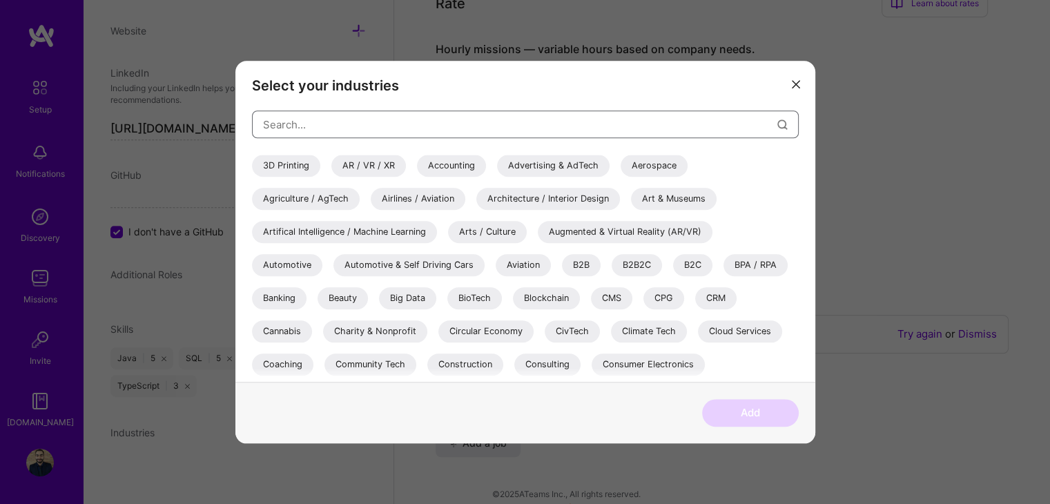
click at [329, 120] on input "modal" at bounding box center [520, 124] width 514 height 35
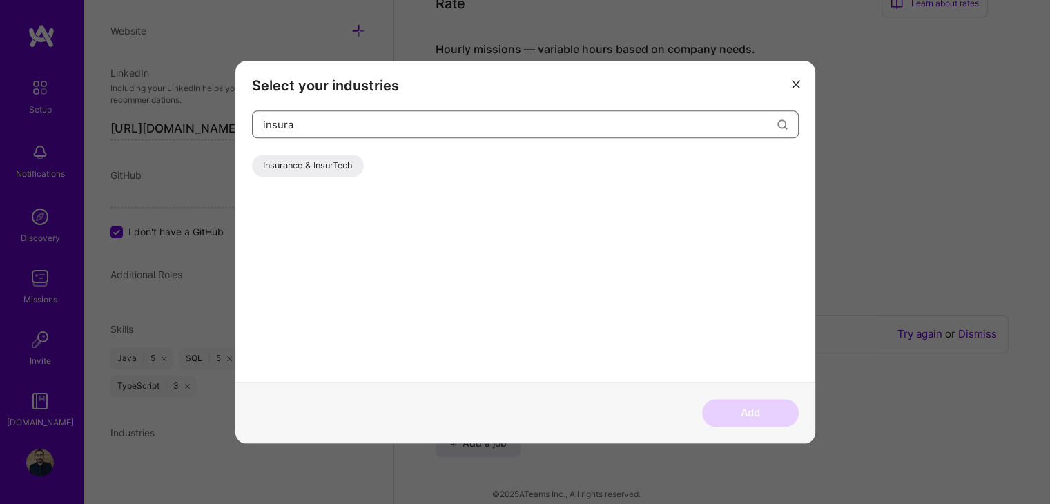
type input "insura"
click at [290, 171] on div "Insurance & InsurTech" at bounding box center [308, 166] width 112 height 22
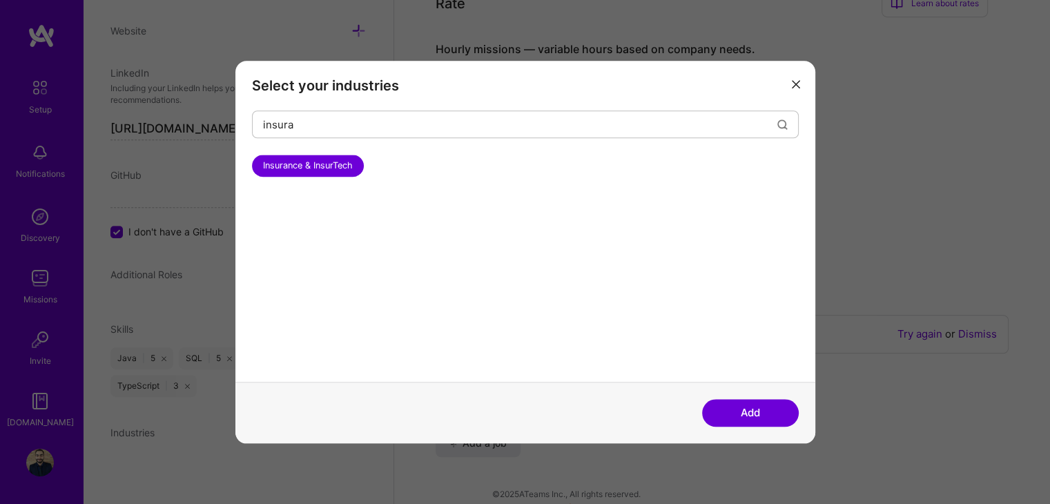
click at [723, 409] on button "Add" at bounding box center [750, 413] width 97 height 28
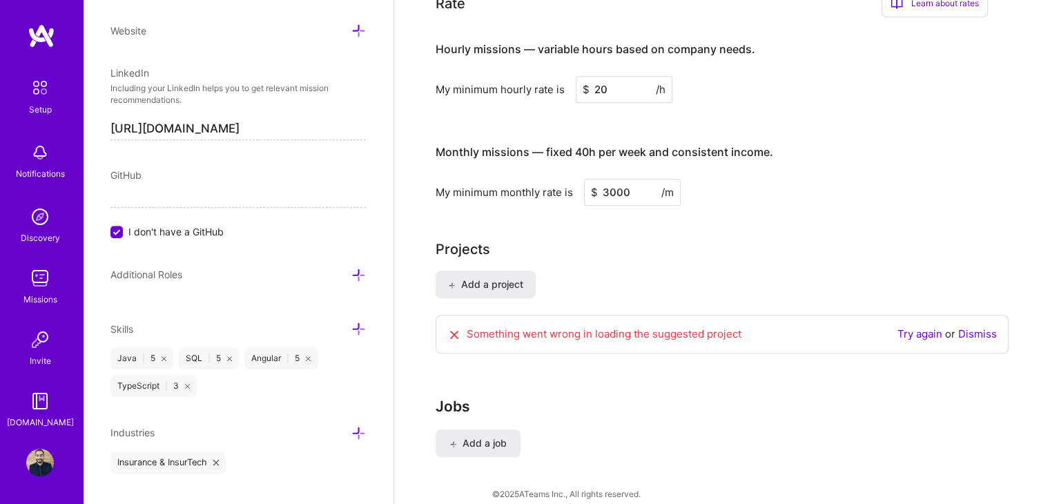
click at [351, 429] on icon at bounding box center [358, 433] width 14 height 14
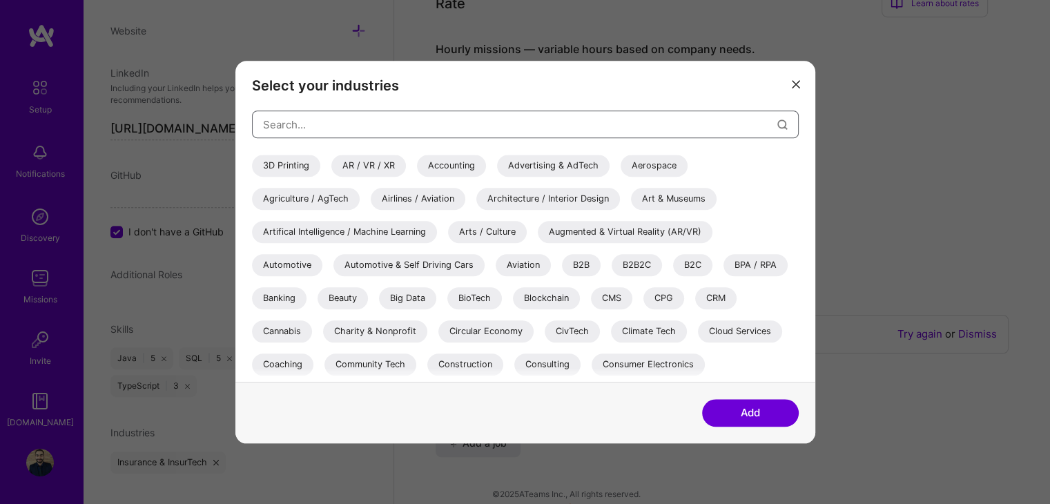
click at [454, 115] on input "modal" at bounding box center [520, 124] width 514 height 35
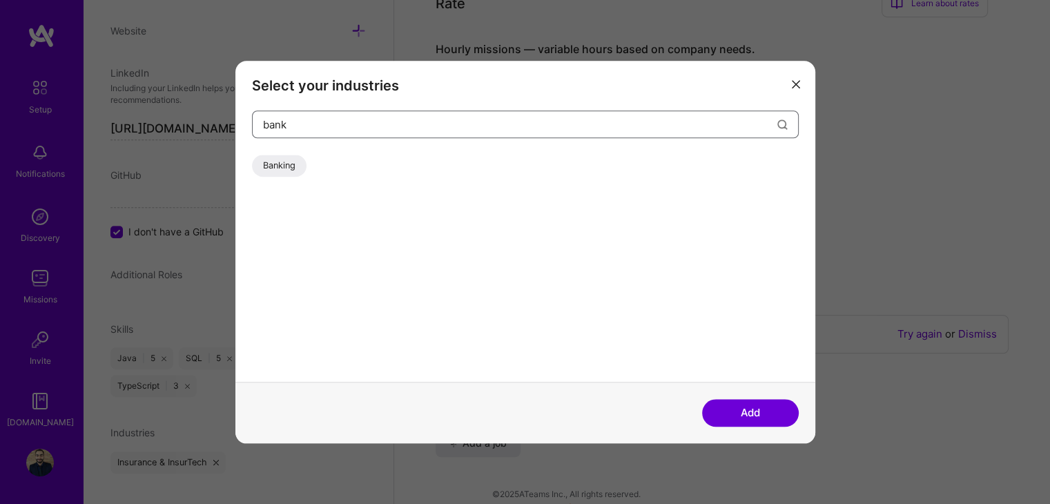
type input "bank"
click at [289, 169] on div "Banking" at bounding box center [279, 166] width 55 height 22
click at [731, 404] on button "Add" at bounding box center [750, 413] width 97 height 28
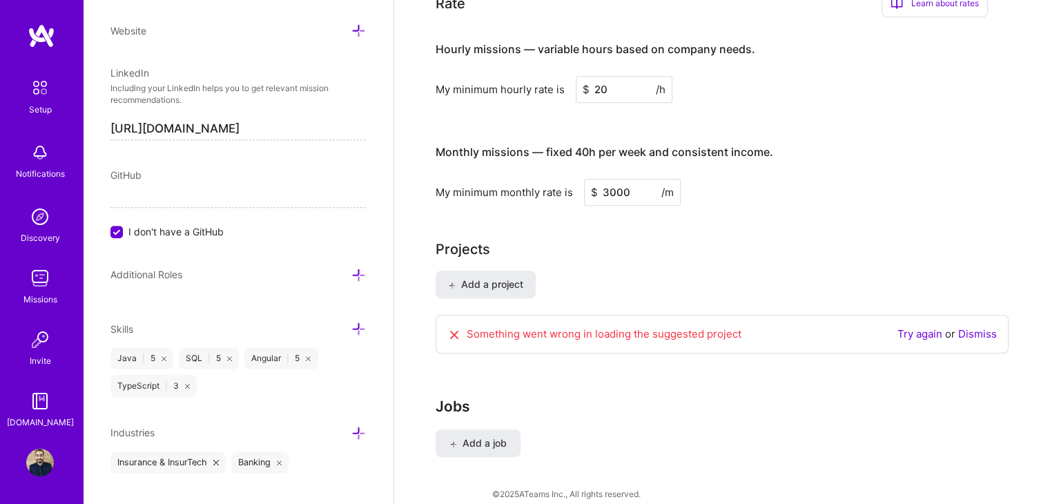
scroll to position [701, 0]
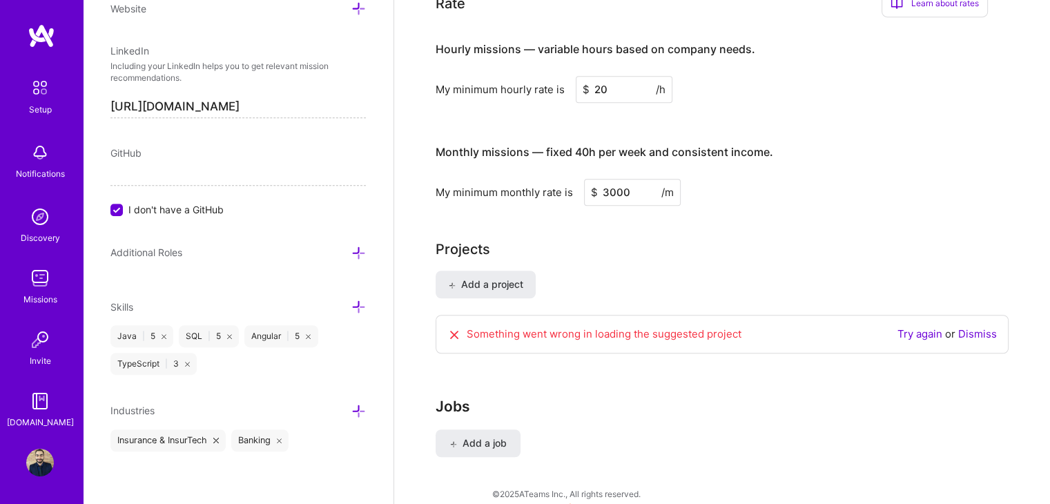
click at [351, 409] on icon at bounding box center [358, 411] width 14 height 14
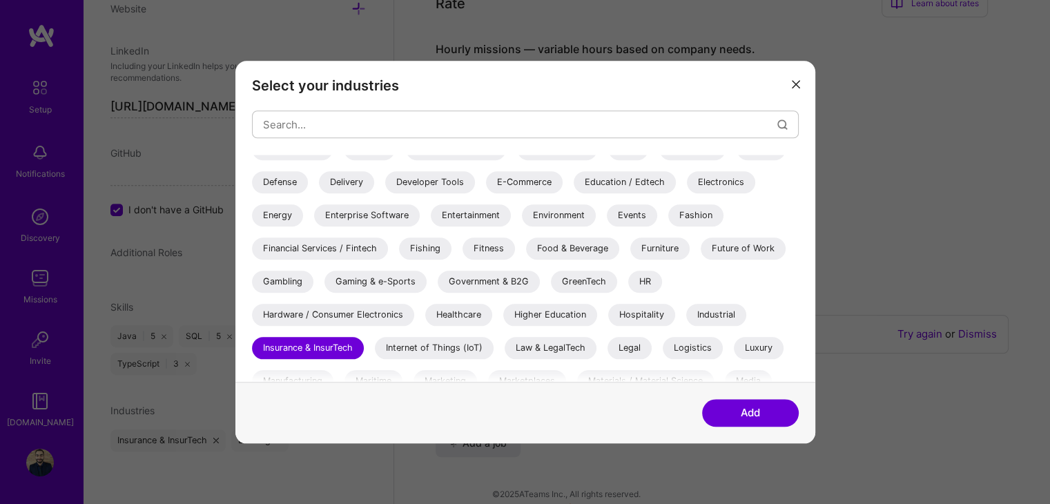
scroll to position [236, 0]
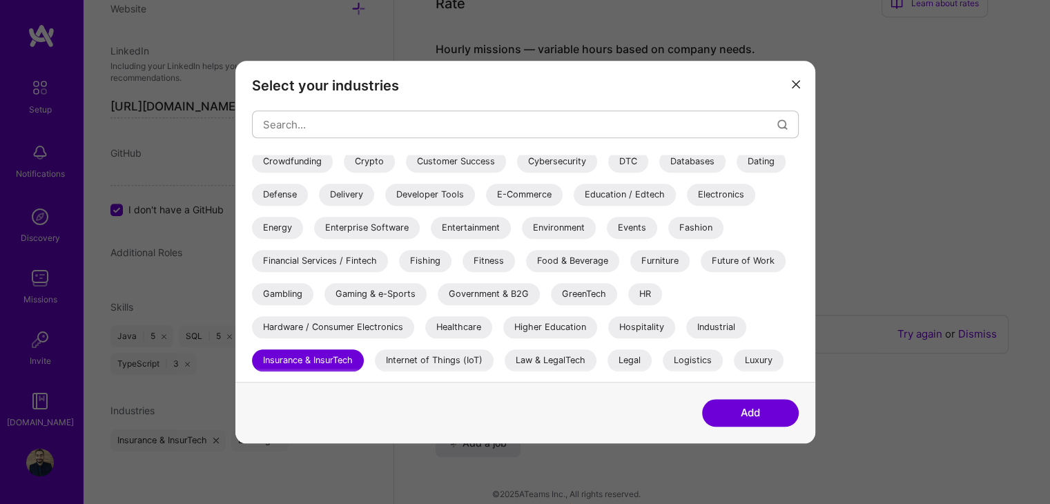
click at [523, 202] on div "E-Commerce" at bounding box center [524, 195] width 77 height 22
click at [737, 408] on button "Add" at bounding box center [750, 413] width 97 height 28
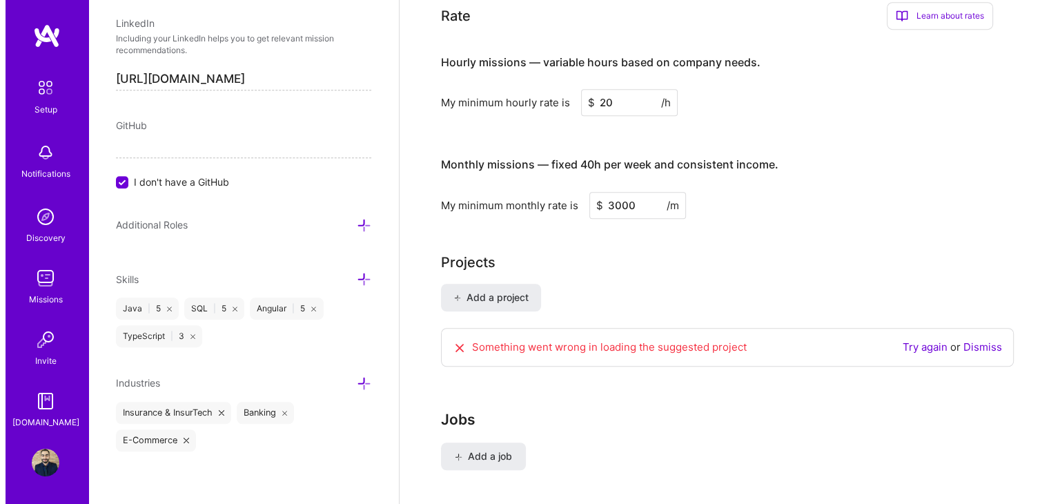
scroll to position [876, 0]
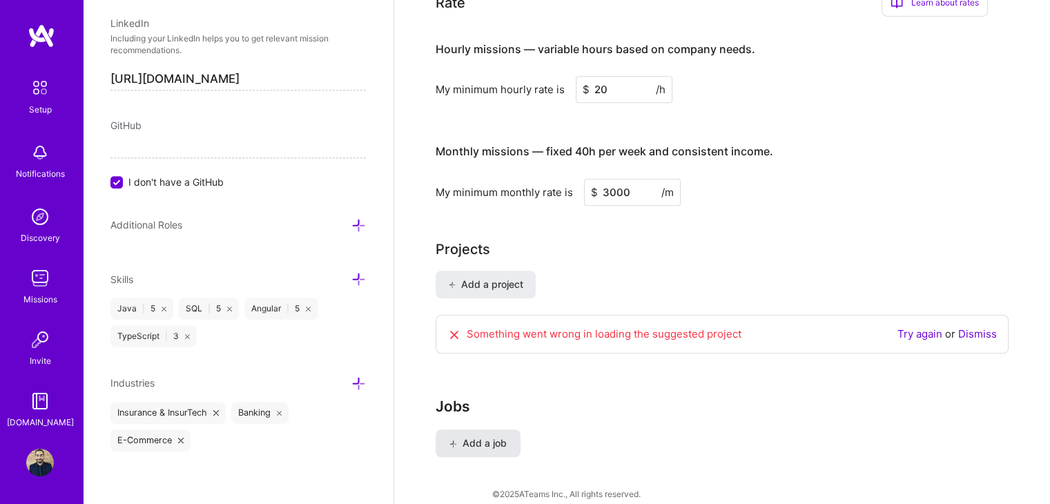
click at [472, 436] on span "Add a job" at bounding box center [477, 443] width 57 height 14
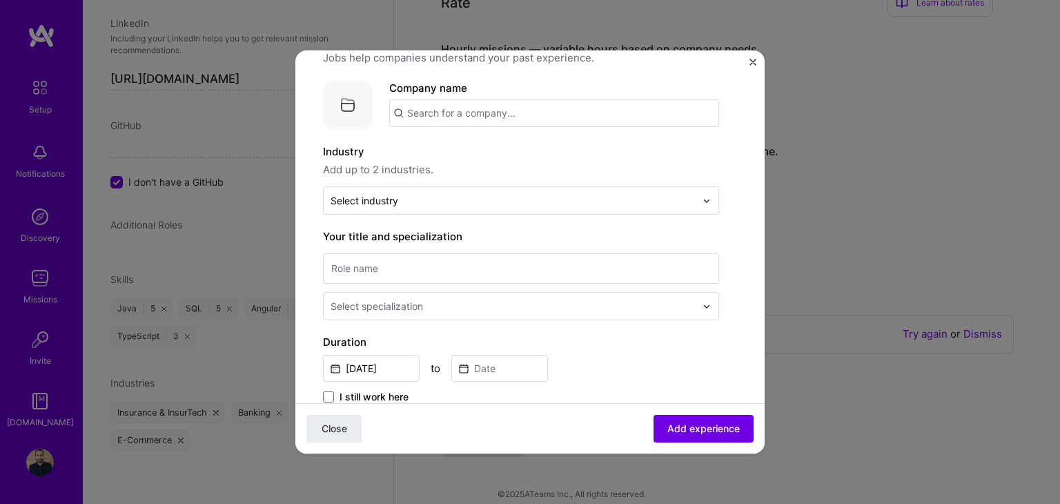
scroll to position [0, 0]
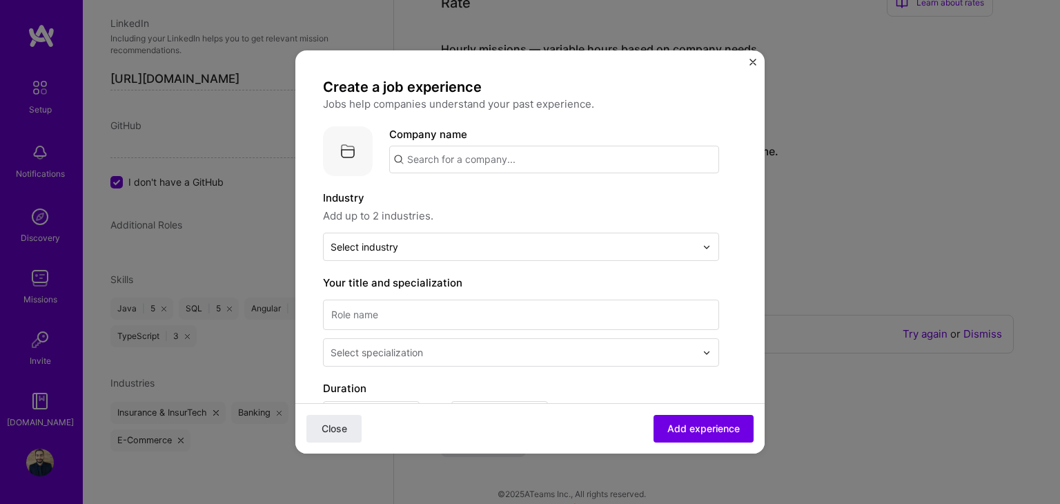
click at [352, 129] on img at bounding box center [348, 151] width 50 height 50
click at [750, 62] on img "Close" at bounding box center [753, 62] width 7 height 7
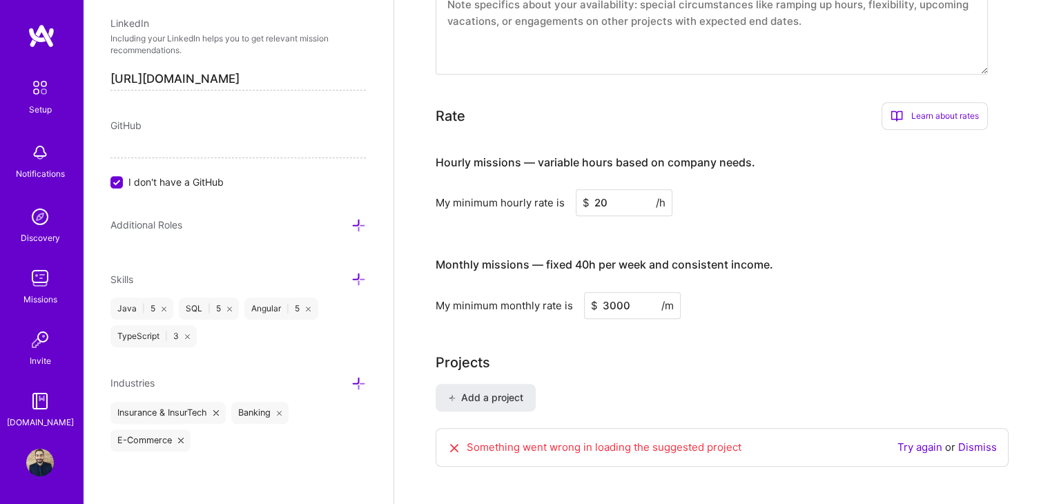
scroll to position [876, 0]
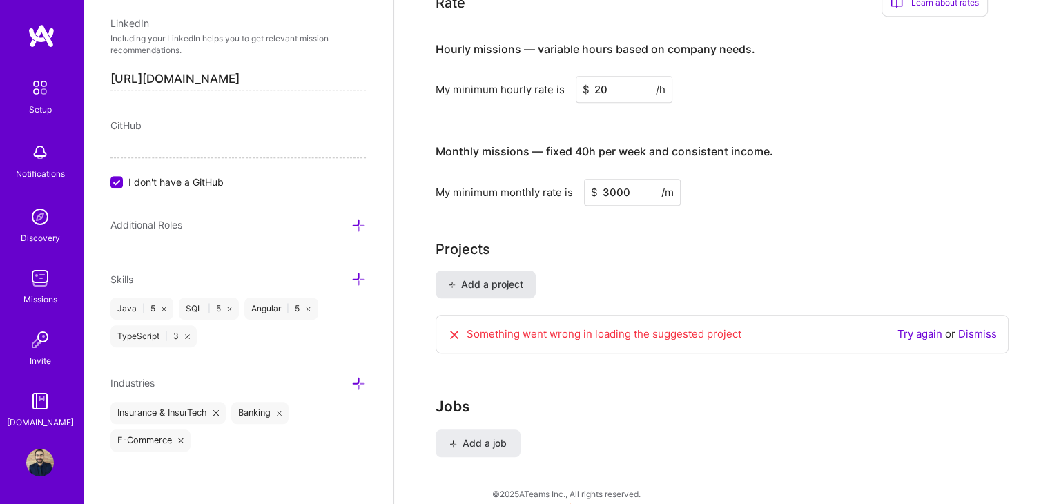
click at [474, 277] on span "Add a project" at bounding box center [485, 284] width 75 height 14
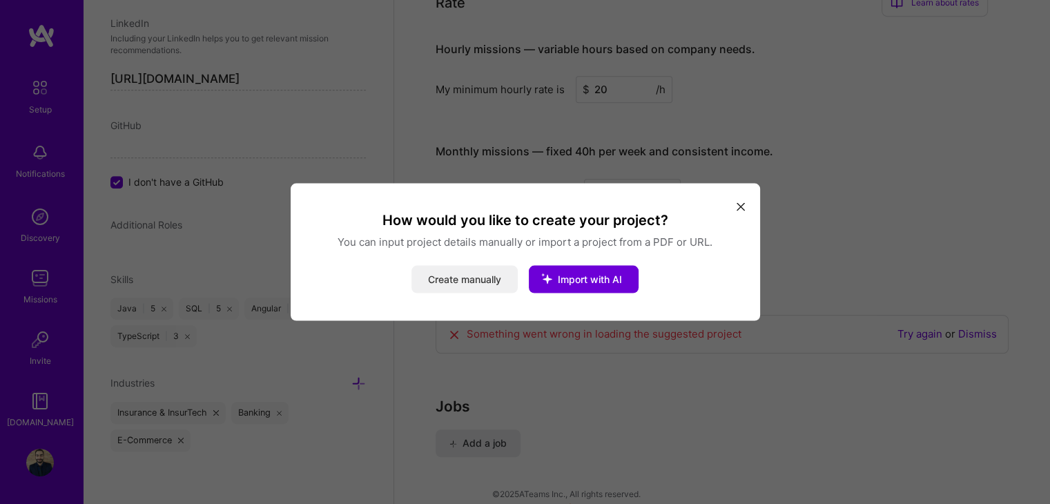
click at [462, 287] on button "Create manually" at bounding box center [464, 280] width 106 height 28
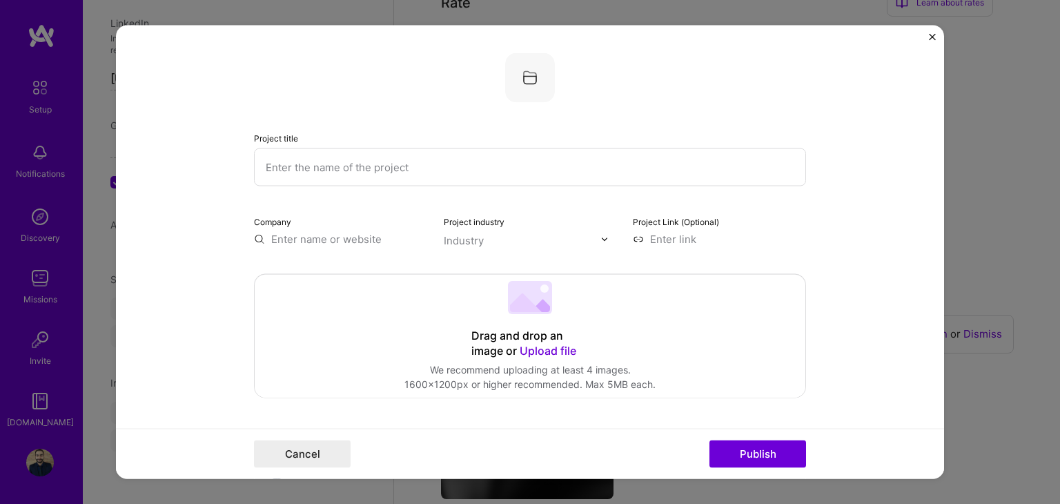
click at [387, 173] on input "text" at bounding box center [530, 167] width 552 height 38
click at [986, 21] on div "Project title Company Project industry Industry Project Link (Optional) Drag an…" at bounding box center [530, 252] width 1060 height 504
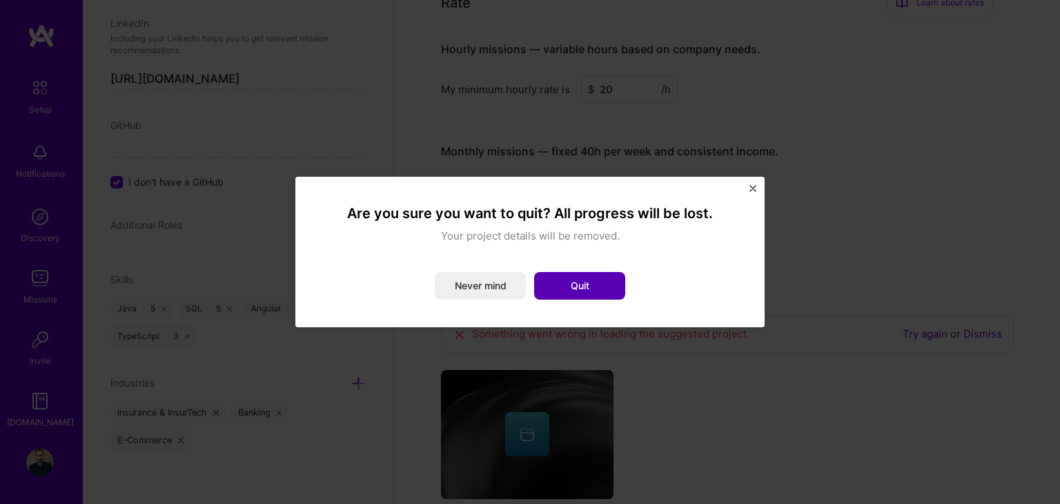
click at [550, 291] on button "Quit" at bounding box center [579, 286] width 91 height 28
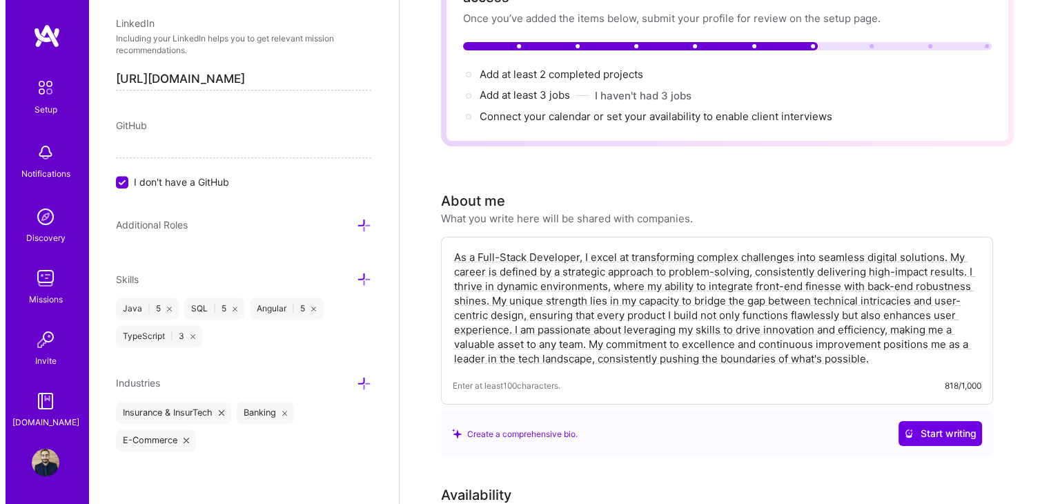
scroll to position [0, 0]
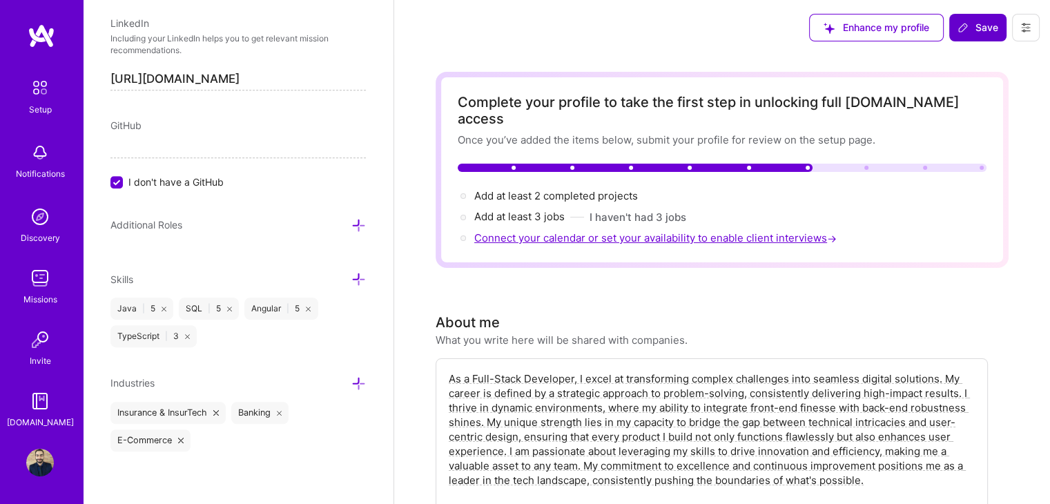
click at [652, 231] on span "Connect your calendar or set your availability to enable client interviews →" at bounding box center [656, 237] width 365 height 13
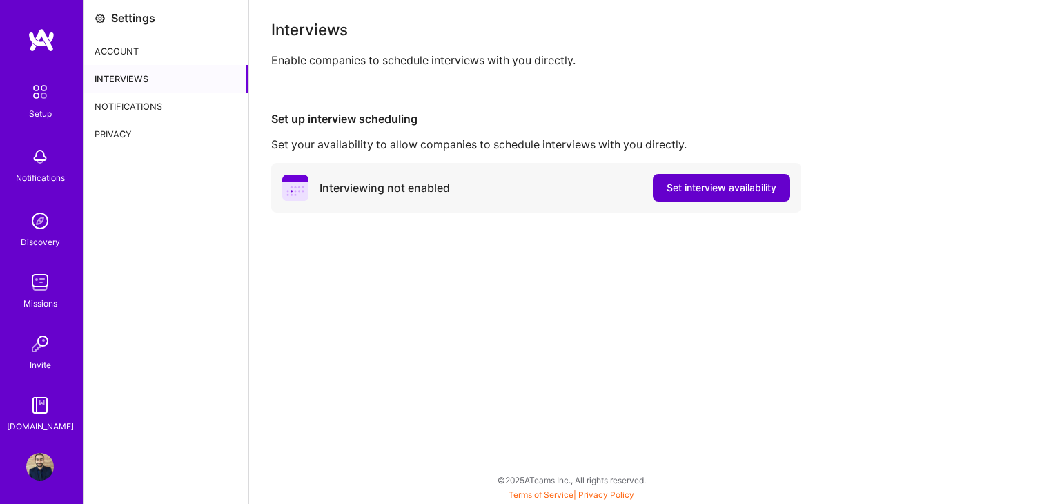
click at [721, 188] on span "Set interview availability" at bounding box center [722, 188] width 110 height 14
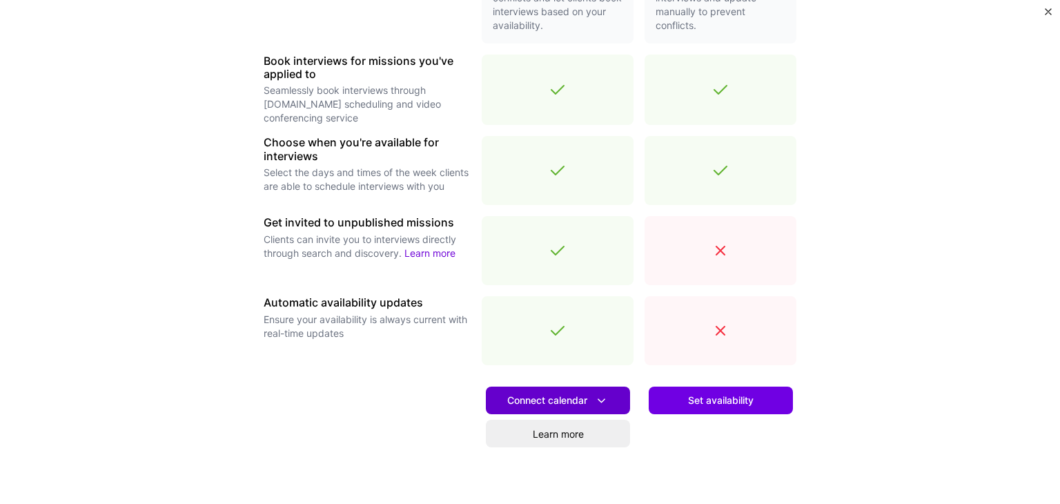
scroll to position [431, 0]
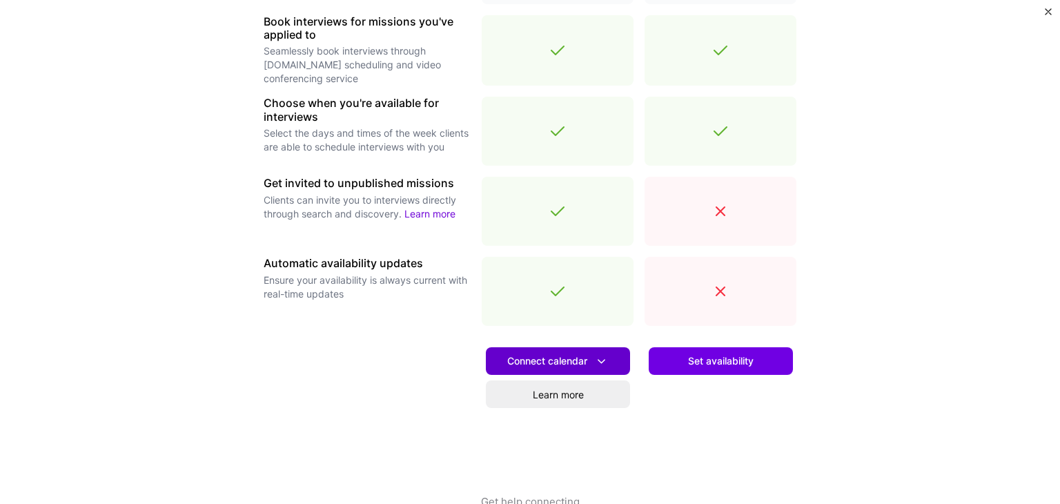
click at [539, 354] on span "Connect calendar" at bounding box center [557, 361] width 101 height 14
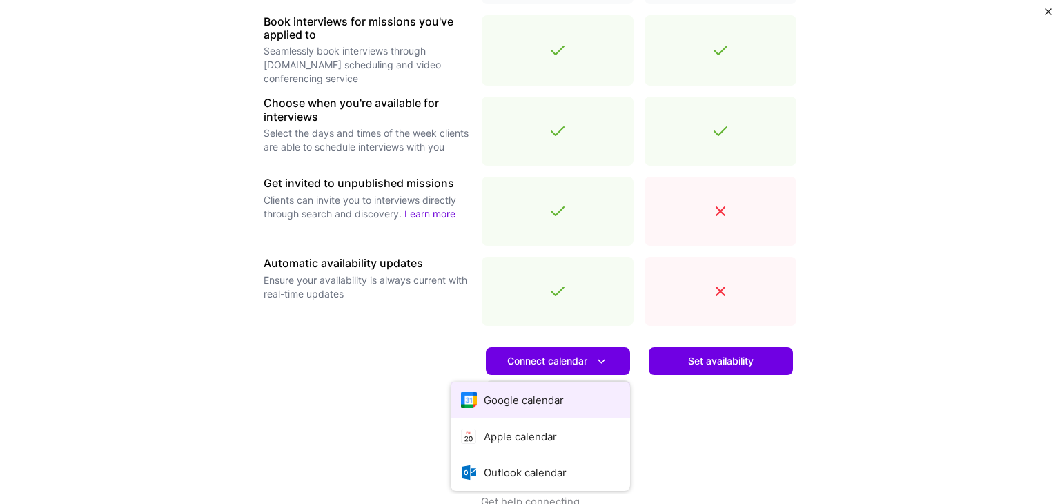
click at [525, 395] on button "Google calendar" at bounding box center [540, 400] width 179 height 37
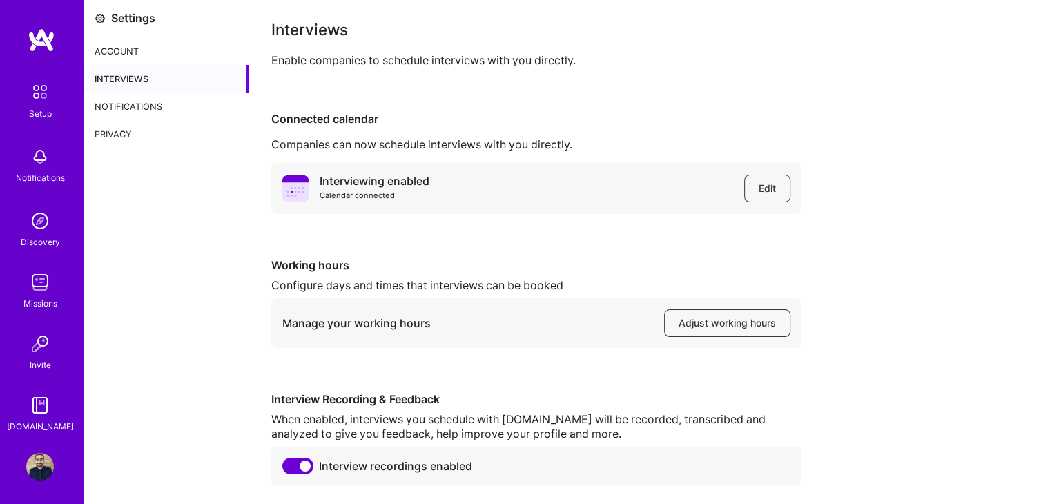
click at [115, 48] on div "Account" at bounding box center [166, 51] width 165 height 28
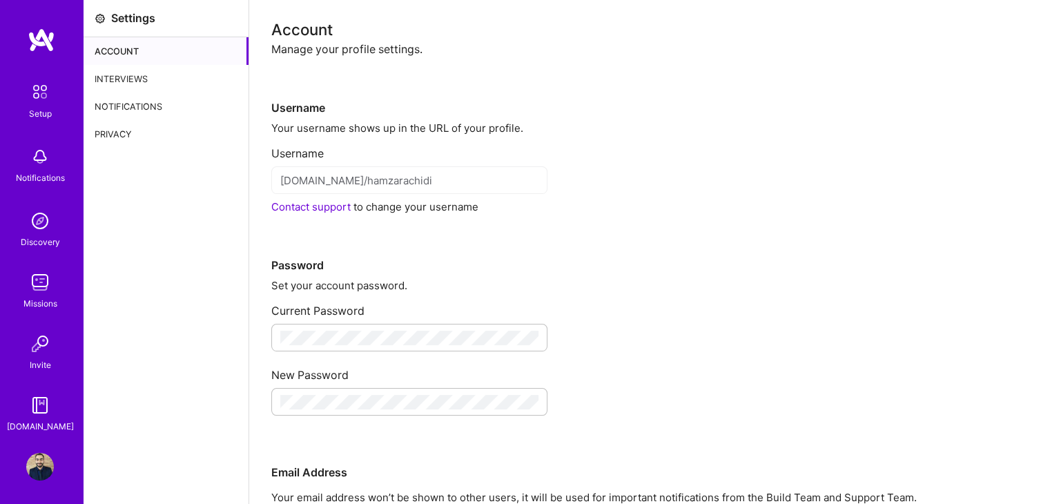
click at [30, 103] on img at bounding box center [40, 91] width 29 height 29
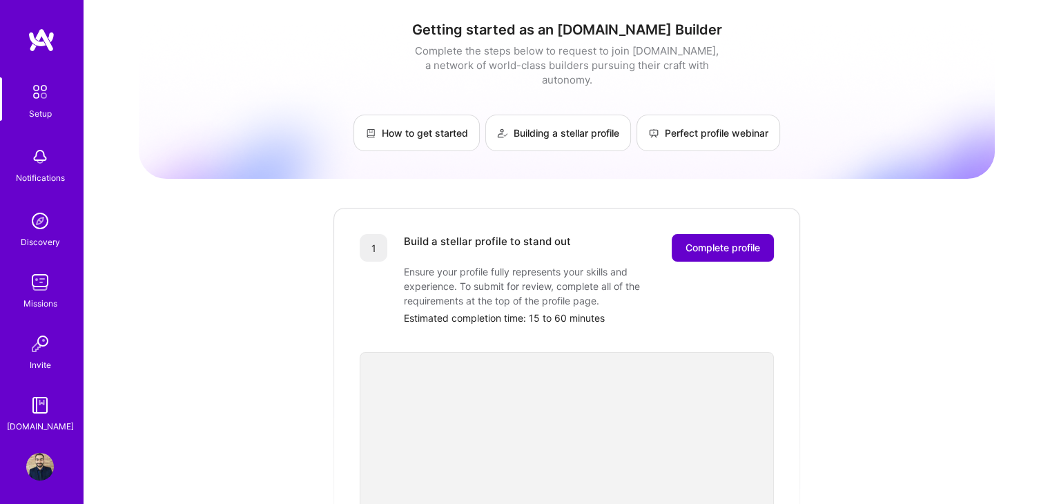
click at [723, 242] on button "Complete profile" at bounding box center [723, 248] width 102 height 28
